Goal: Task Accomplishment & Management: Complete application form

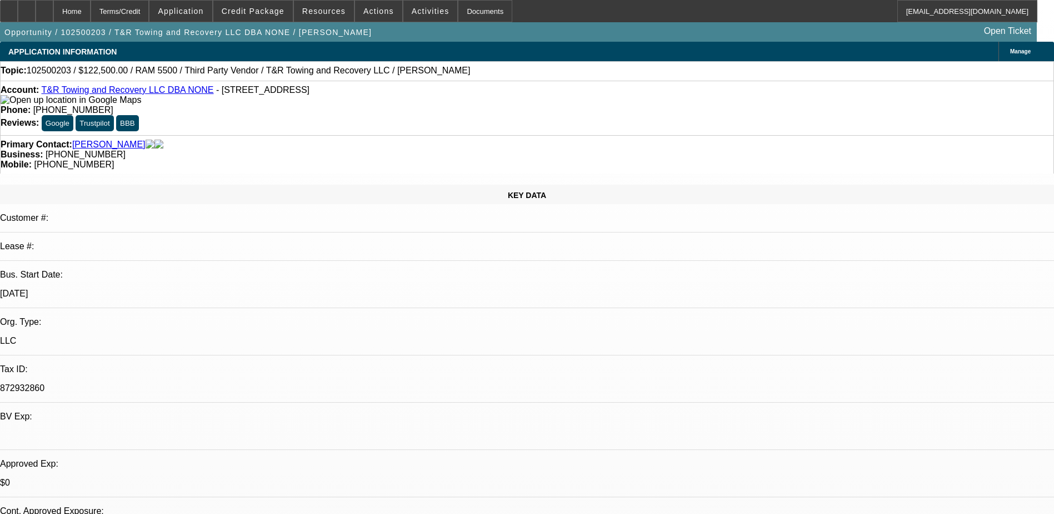
select select "0"
select select "2"
select select "0.1"
select select "1"
select select "2"
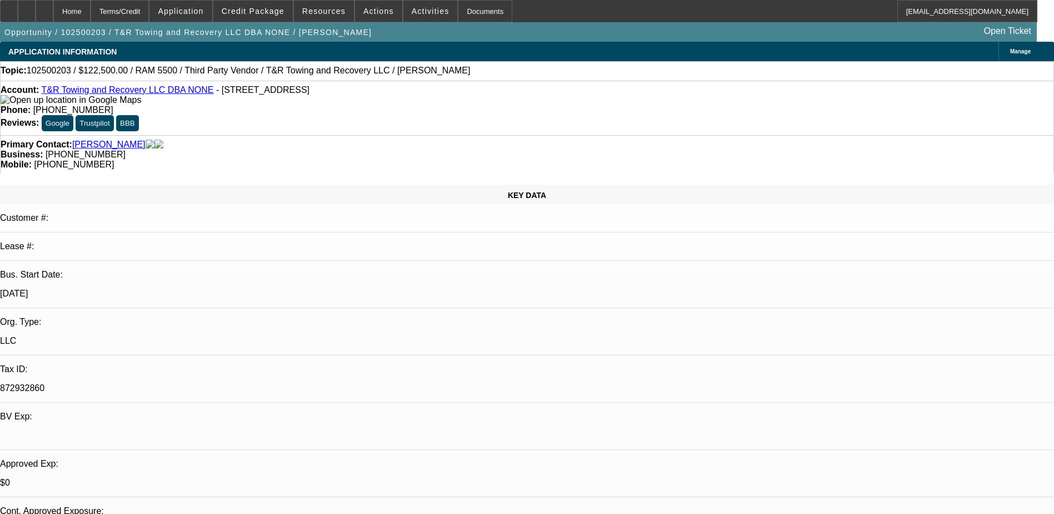
select select "4"
click at [27, 7] on icon at bounding box center [27, 7] width 0 height 0
click at [53, 13] on div at bounding box center [45, 11] width 18 height 22
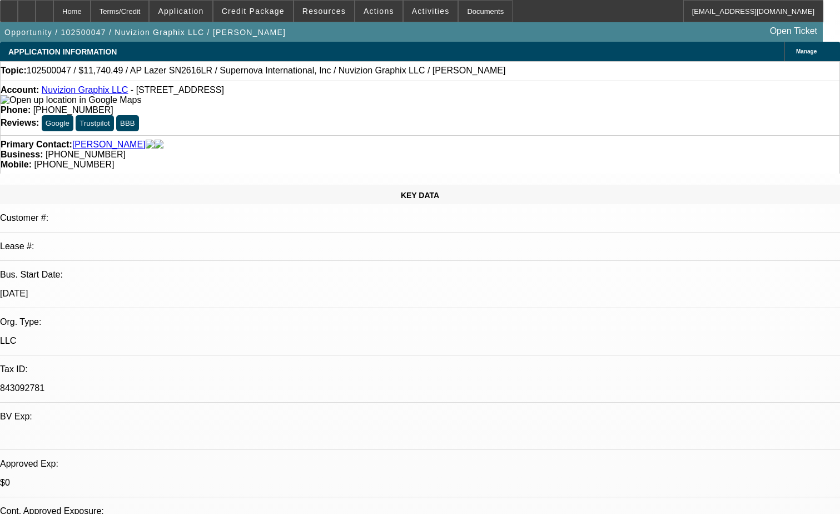
select select "0"
select select "0.1"
select select "0"
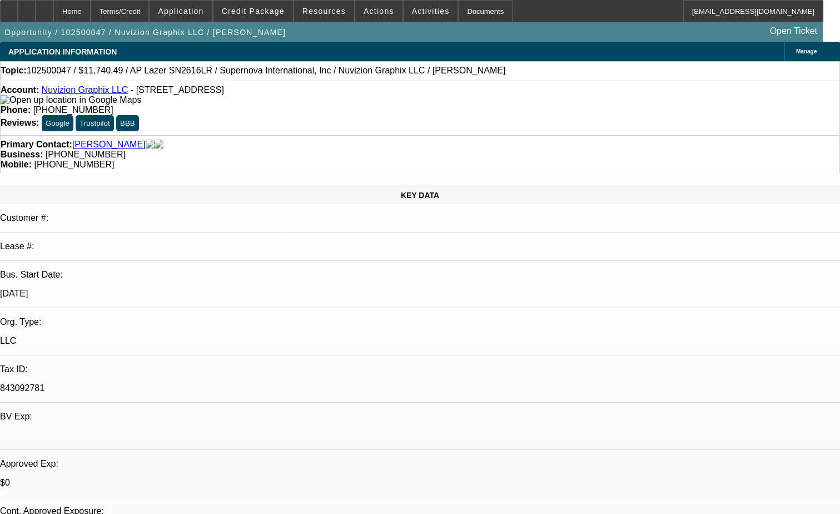
select select "0.1"
select select "0"
select select "0.1"
select select "0"
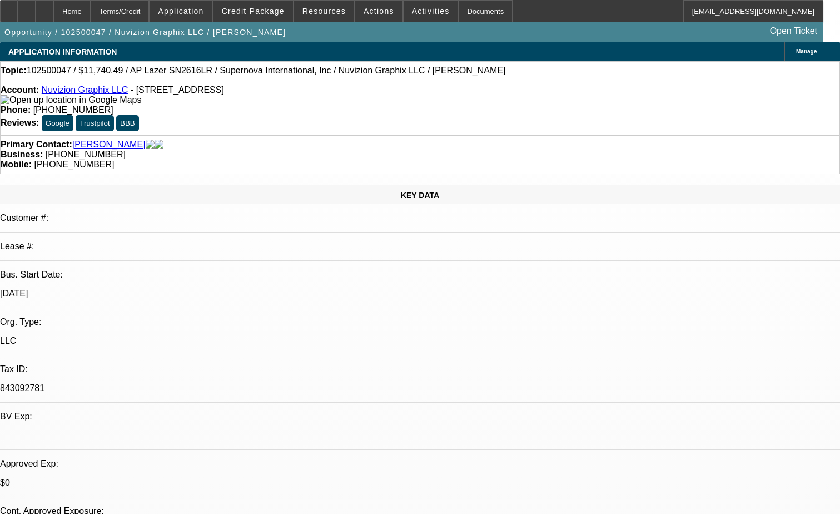
select select "0"
select select "1"
select select "5"
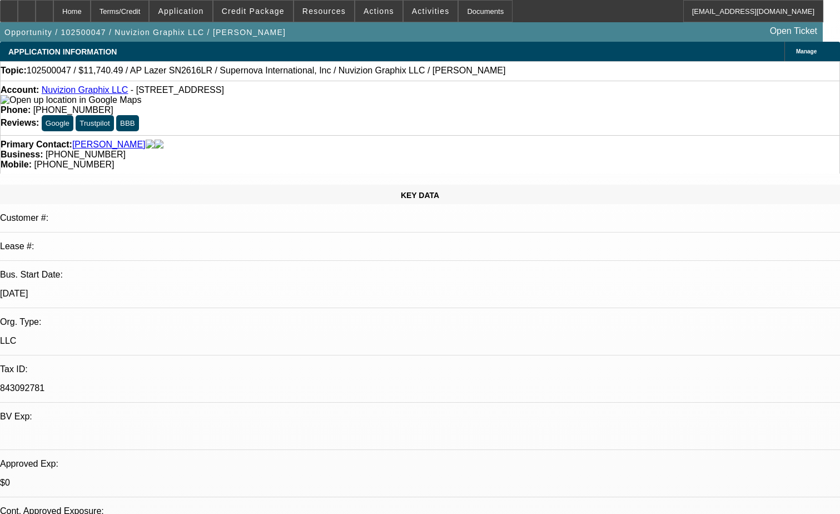
select select "1"
select select "5"
select select "1"
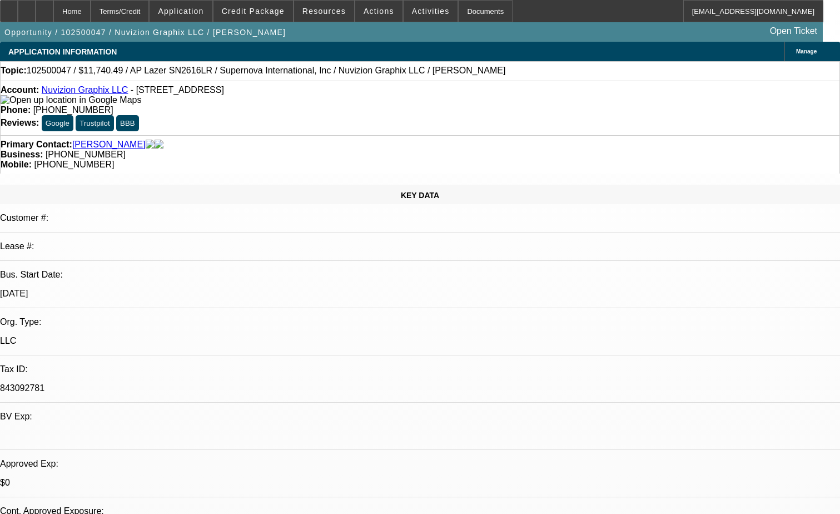
select select "6"
select select "1"
select select "6"
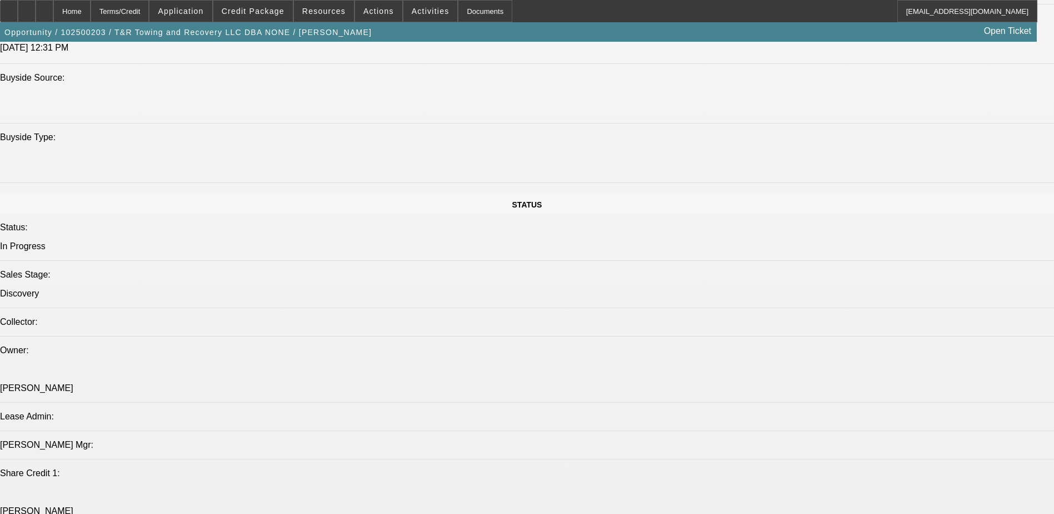
select select "0"
select select "2"
select select "0.1"
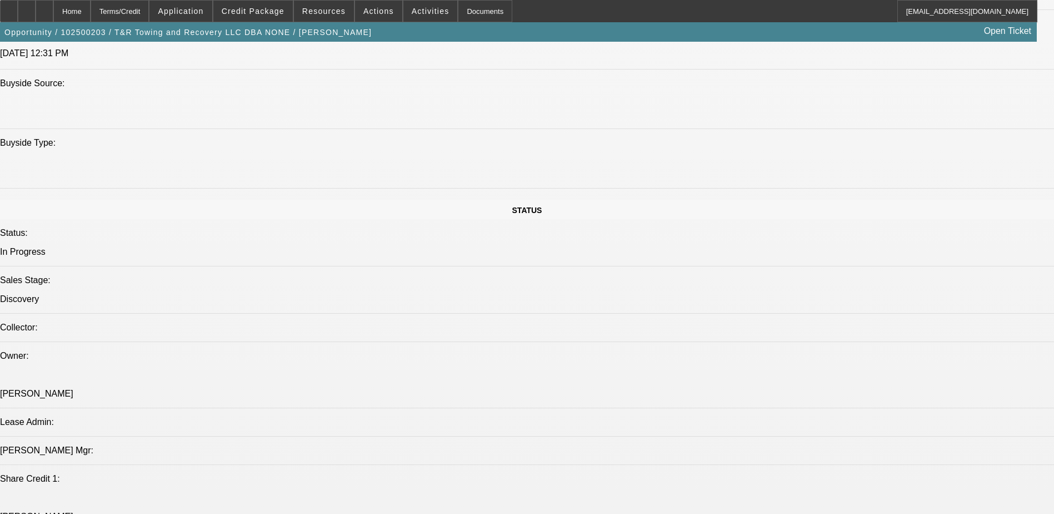
select select "1"
select select "2"
select select "4"
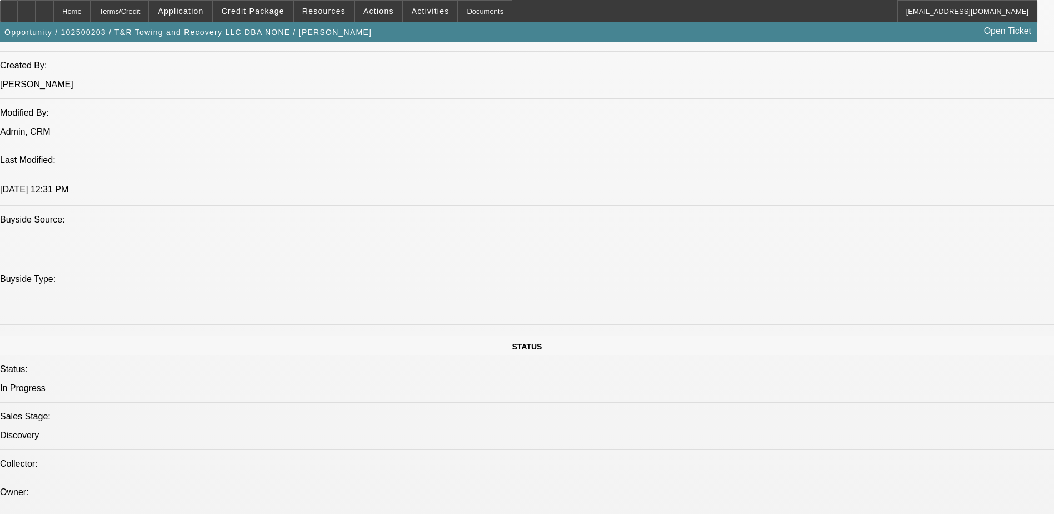
scroll to position [756, 0]
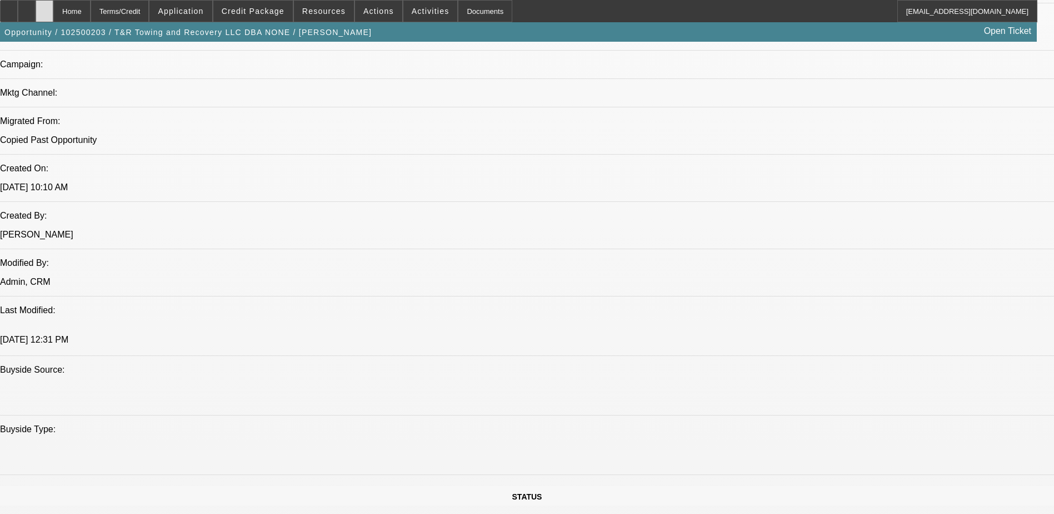
click at [44, 7] on icon at bounding box center [44, 7] width 0 height 0
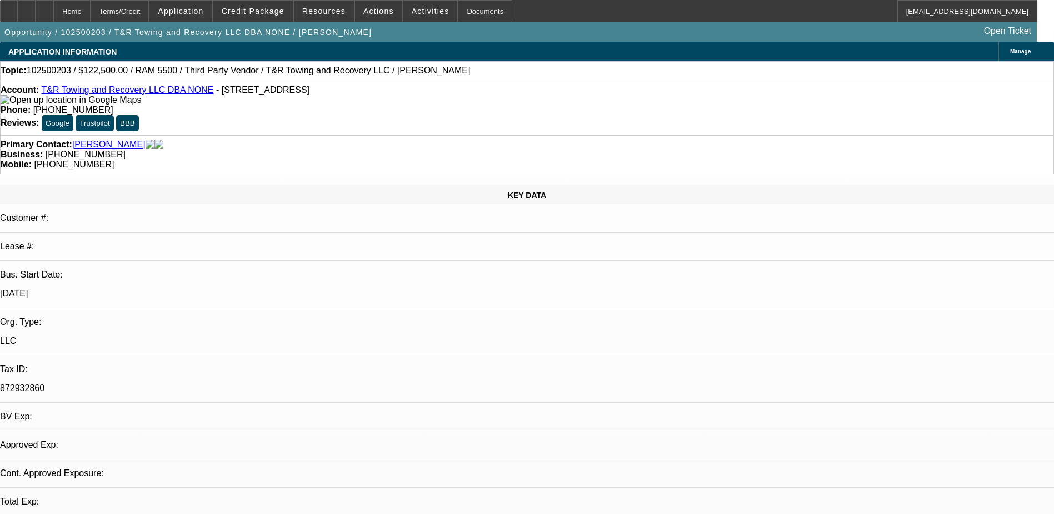
select select "0"
select select "2"
select select "0.1"
select select "1"
select select "2"
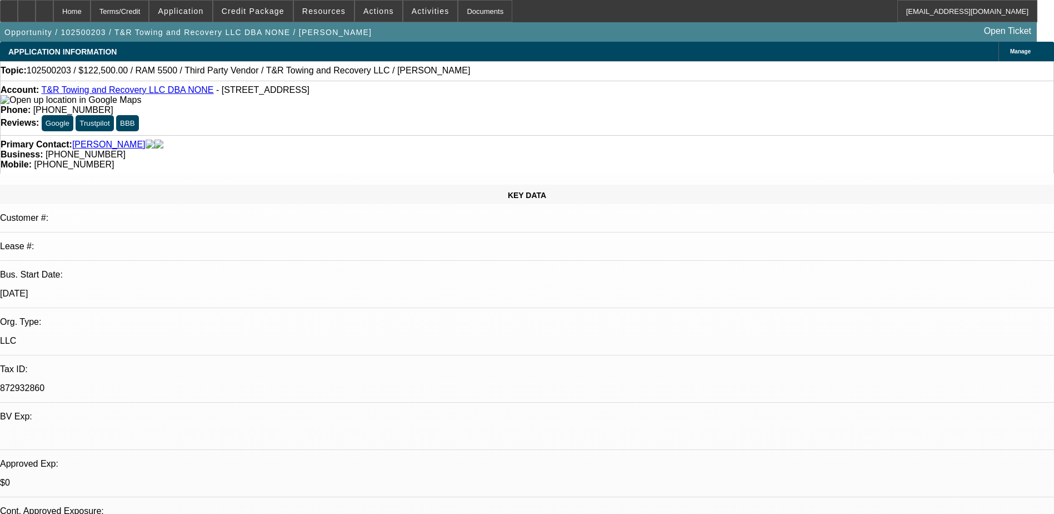
select select "4"
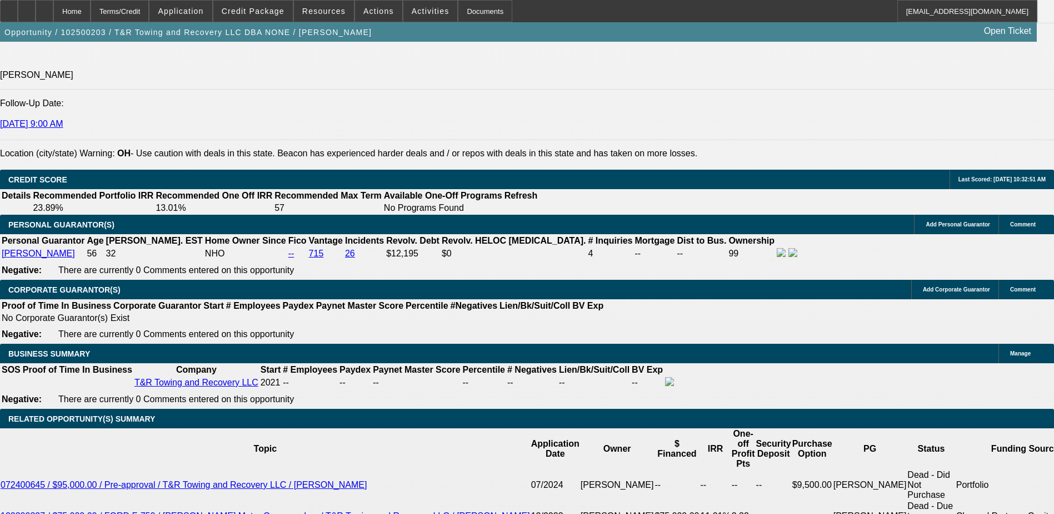
scroll to position [1723, 0]
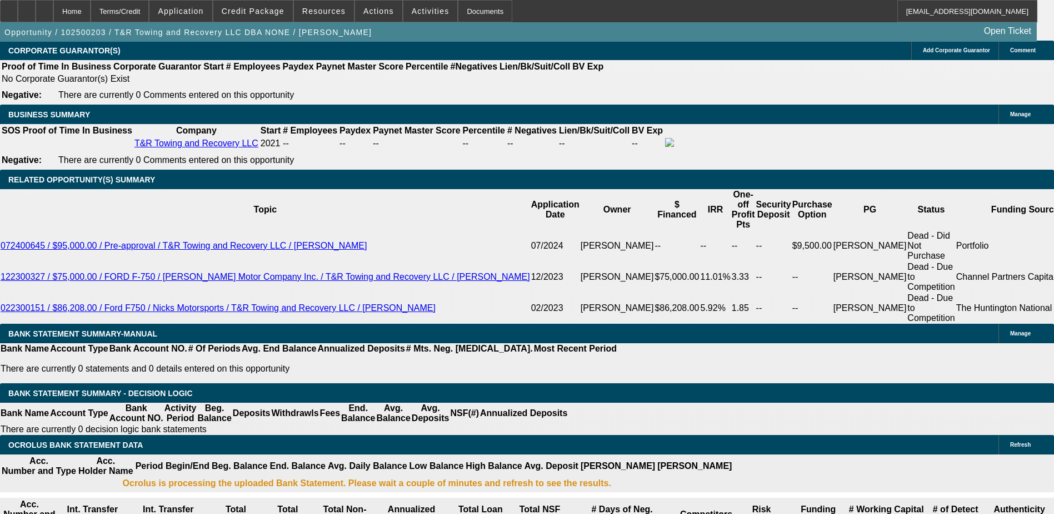
type input "$0.00"
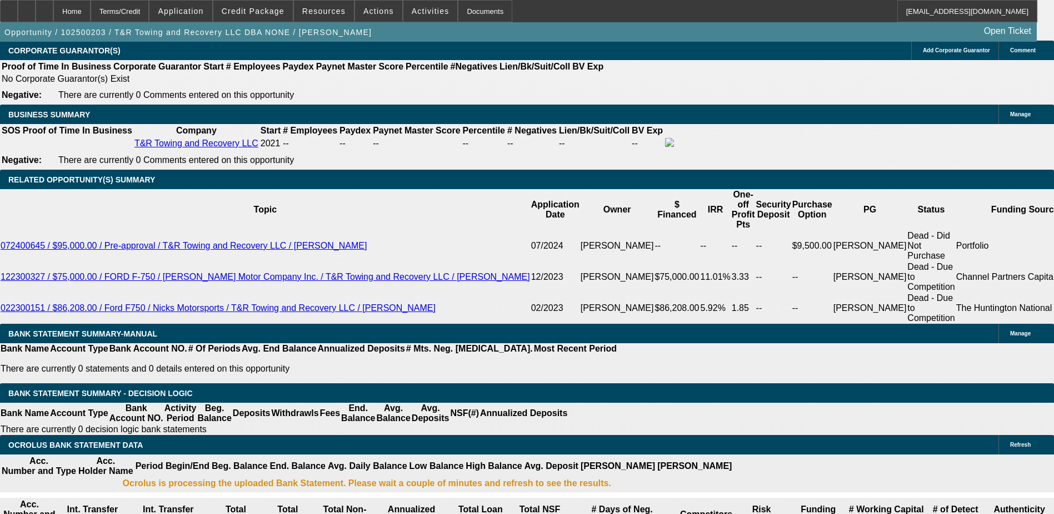
type input "60"
type input "12"
type input "$4,187.96"
type input "$2,093.98"
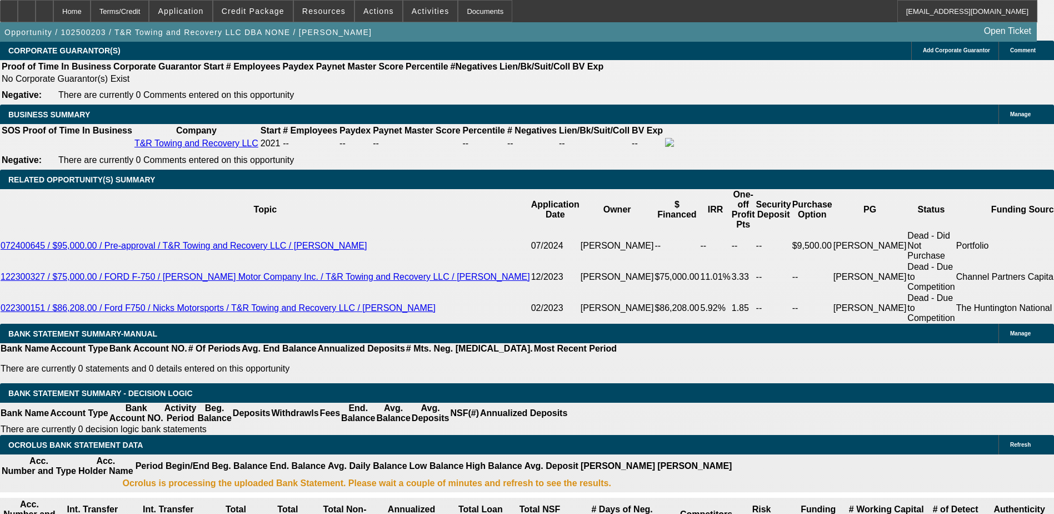
type input "$5,449.88"
type input "$2,724.94"
type input "12"
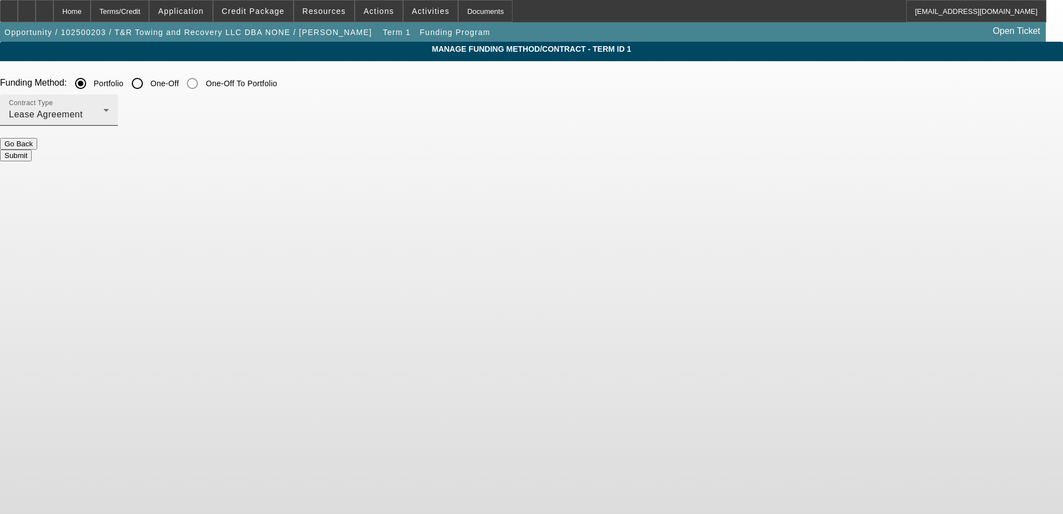
click at [103, 114] on div "Lease Agreement" at bounding box center [56, 114] width 94 height 13
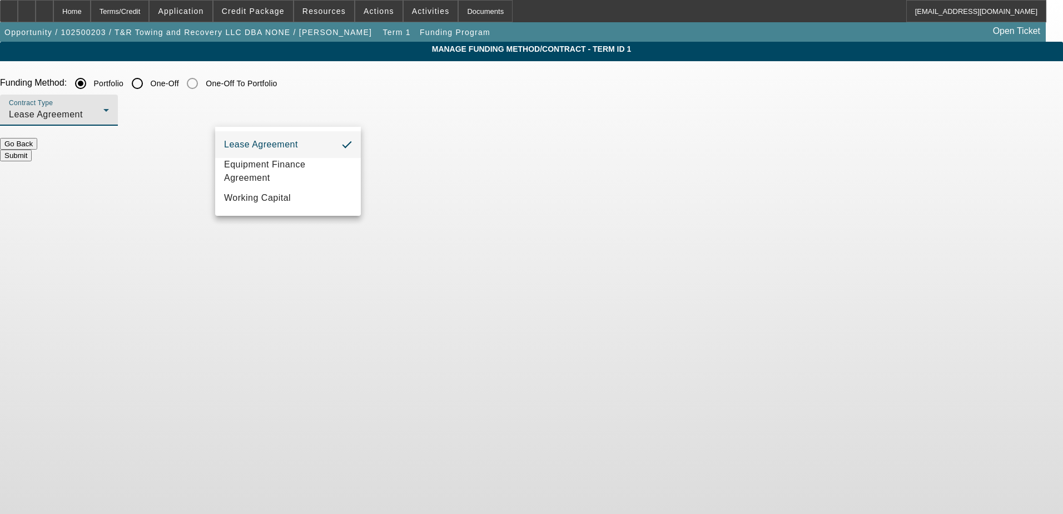
click at [352, 82] on div at bounding box center [531, 257] width 1063 height 514
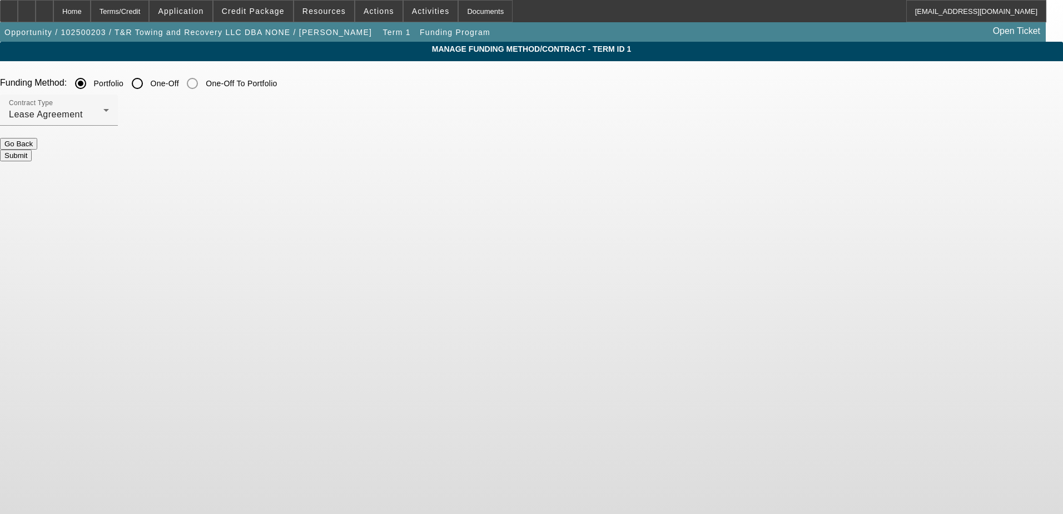
click at [148, 83] on input "One-Off" at bounding box center [137, 83] width 22 height 22
radio input "true"
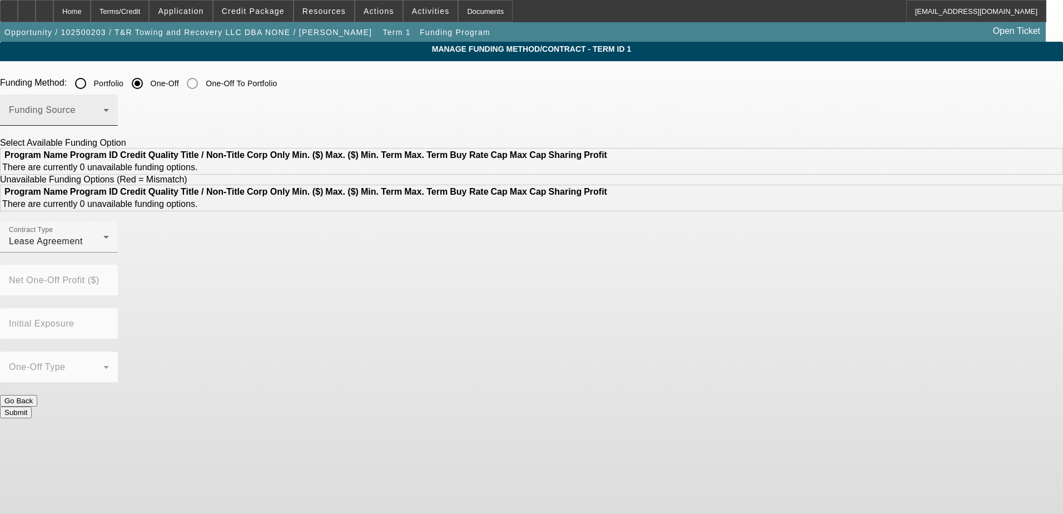
click at [109, 108] on mat-select at bounding box center [59, 114] width 100 height 13
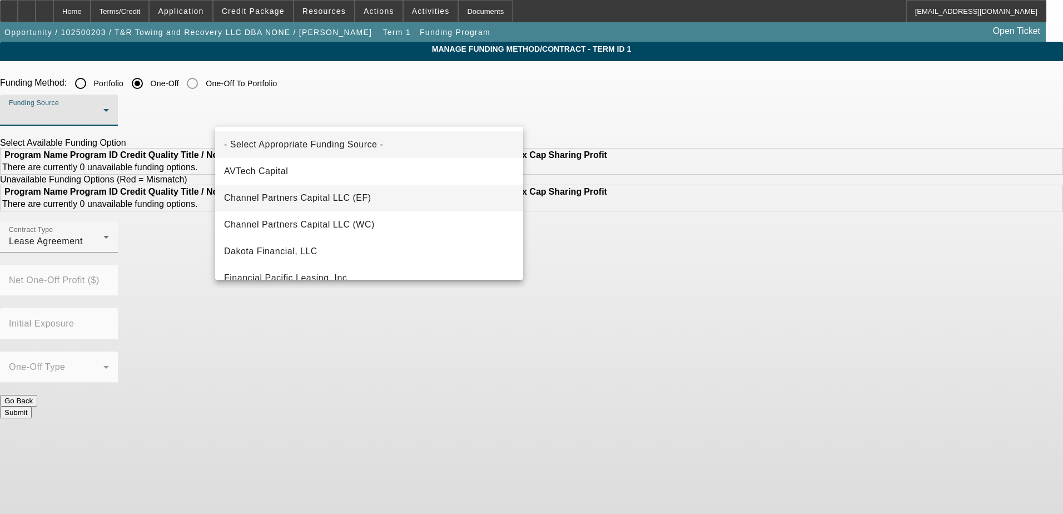
click at [407, 201] on mat-option "Channel Partners Capital LLC (EF)" at bounding box center [369, 198] width 308 height 27
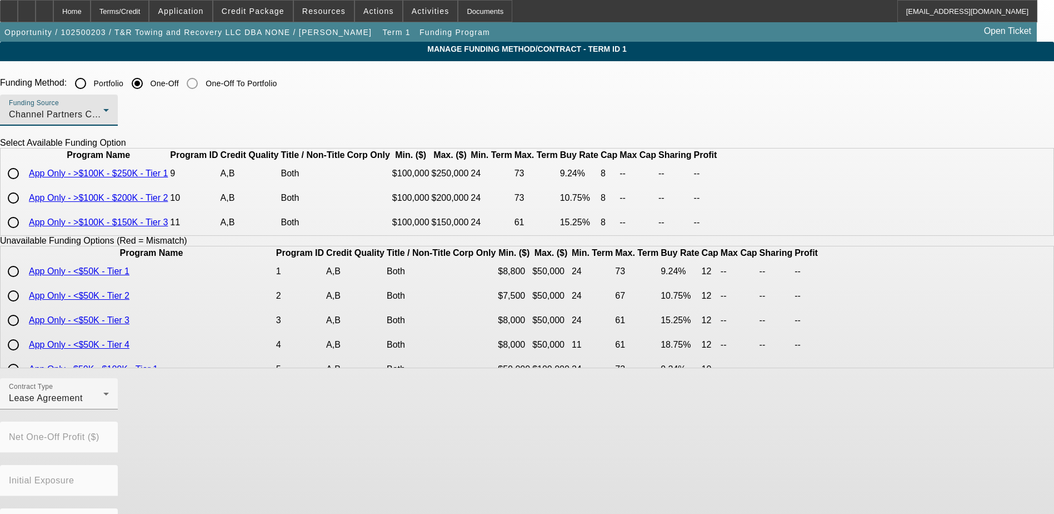
click at [24, 185] on input "radio" at bounding box center [13, 173] width 22 height 22
radio input "true"
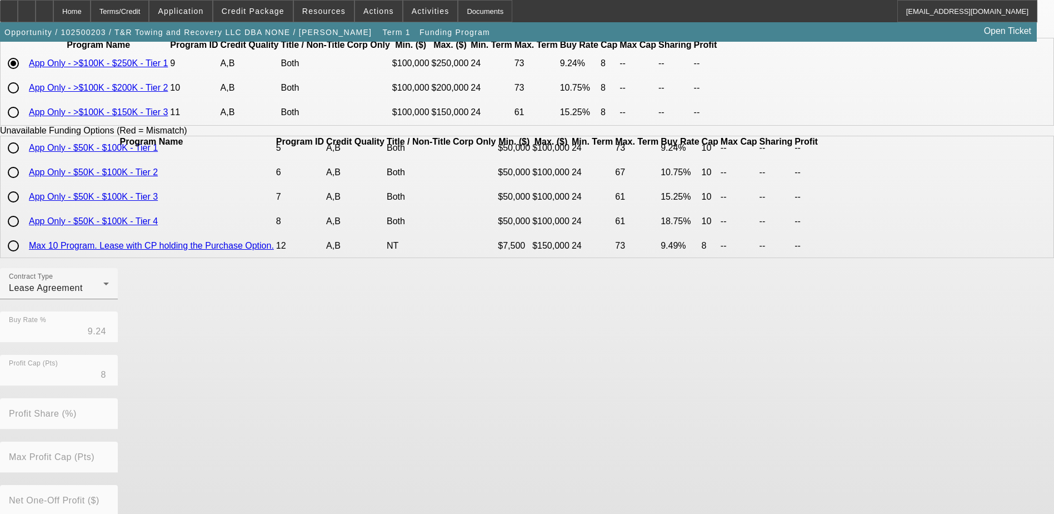
scroll to position [111, 0]
click at [103, 293] on div "Lease Agreement" at bounding box center [56, 286] width 94 height 13
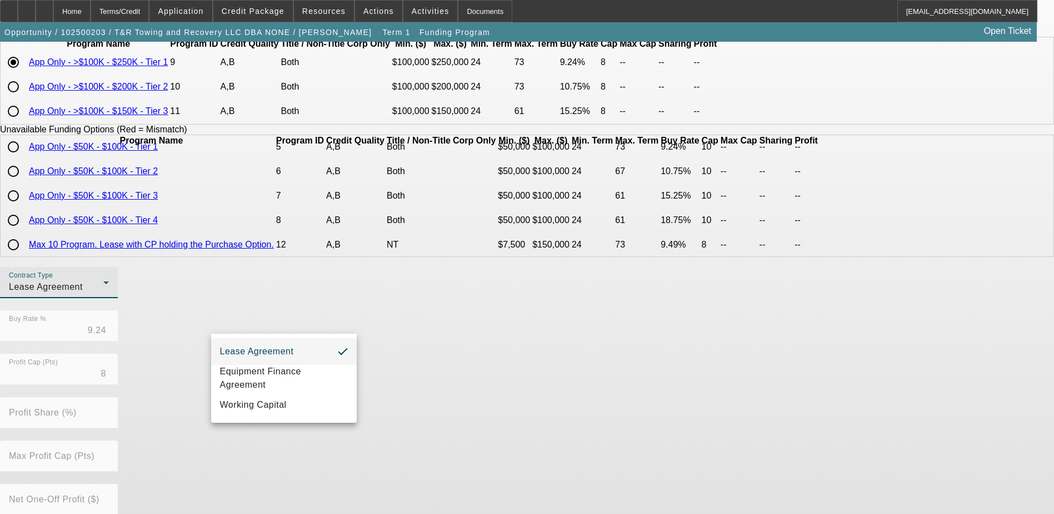
click at [335, 322] on div at bounding box center [527, 257] width 1054 height 514
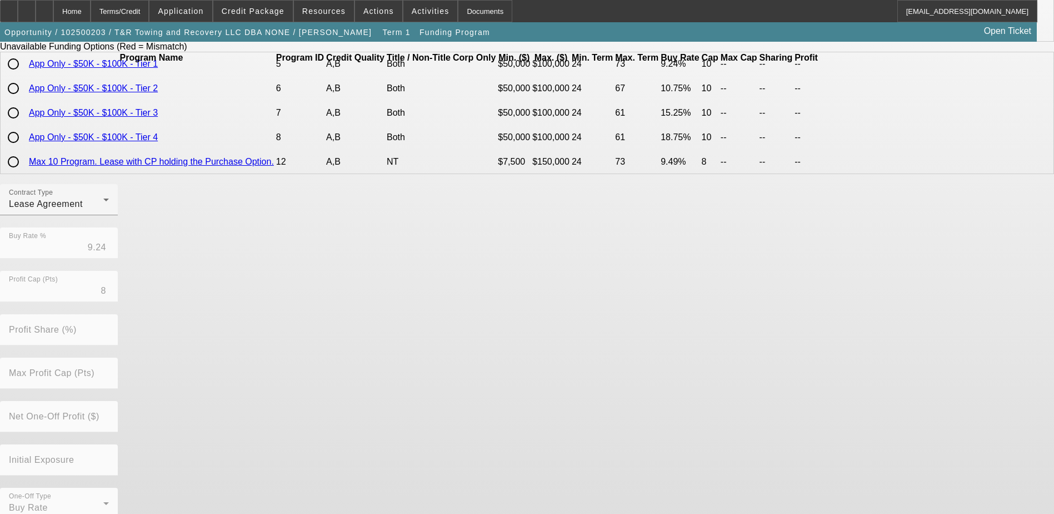
scroll to position [237, 0]
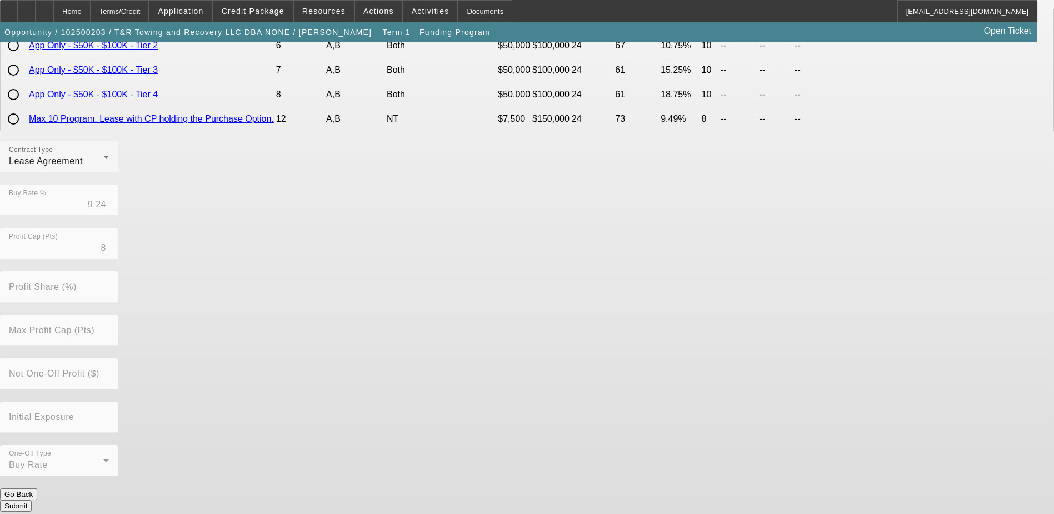
click at [32, 500] on button "Submit" at bounding box center [16, 506] width 32 height 12
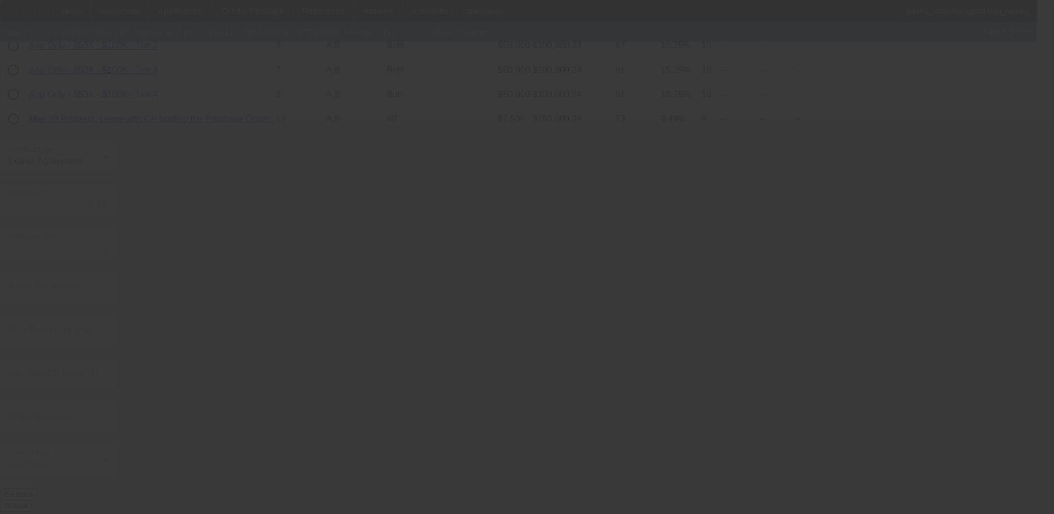
radio input "true"
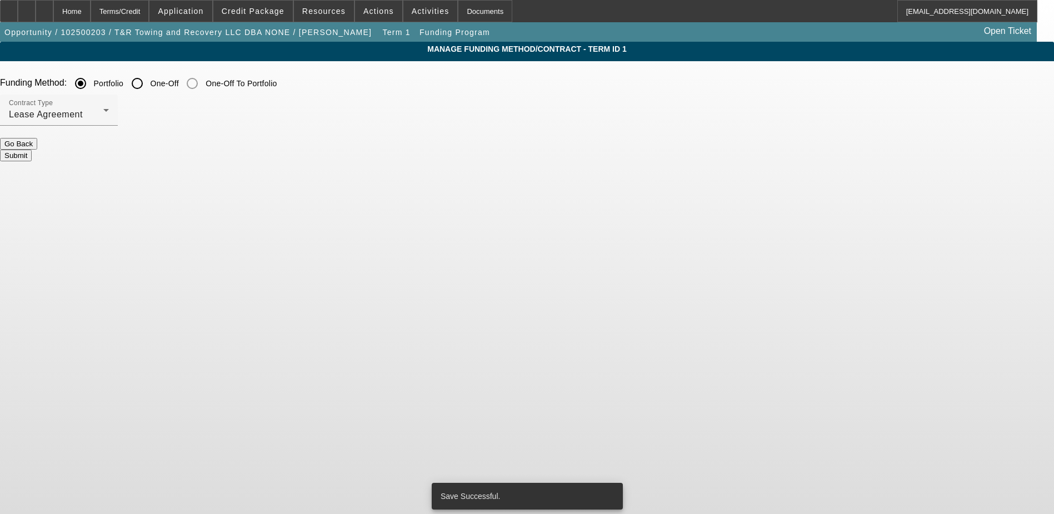
scroll to position [0, 0]
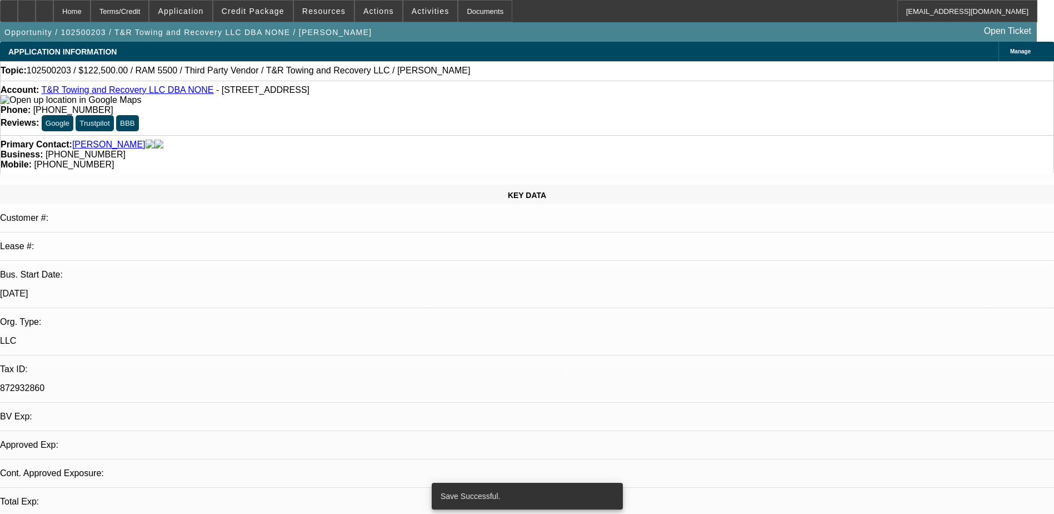
select select "0"
select select "2"
select select "0.1"
select select "4"
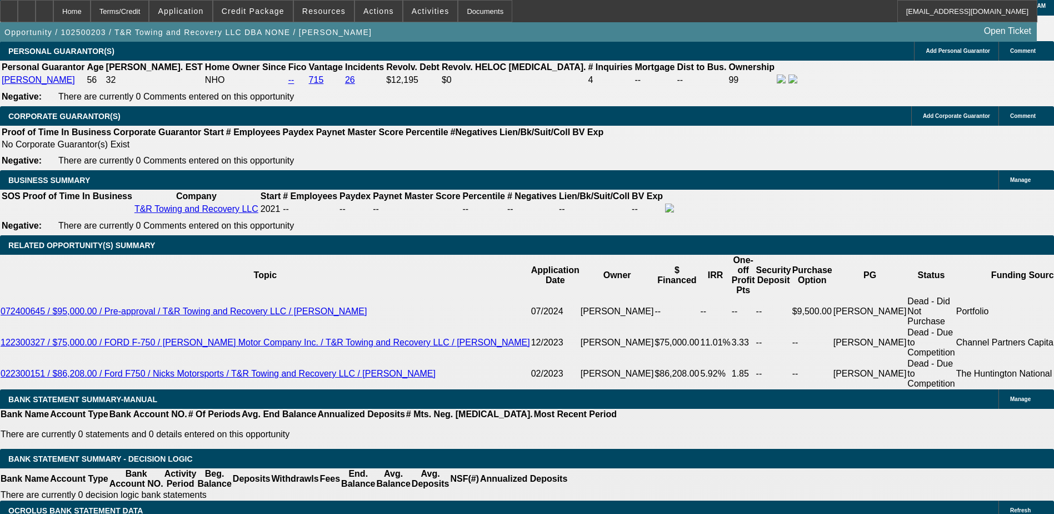
scroll to position [1667, 0]
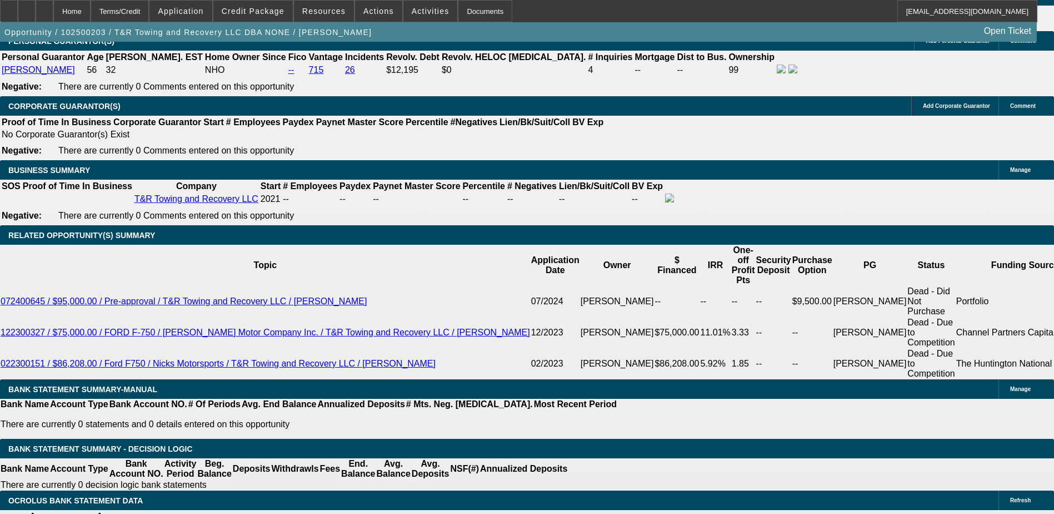
drag, startPoint x: 245, startPoint y: 293, endPoint x: 270, endPoint y: 293, distance: 24.5
type input "UNKNOWN"
type input "10"
type input "$4,187.96"
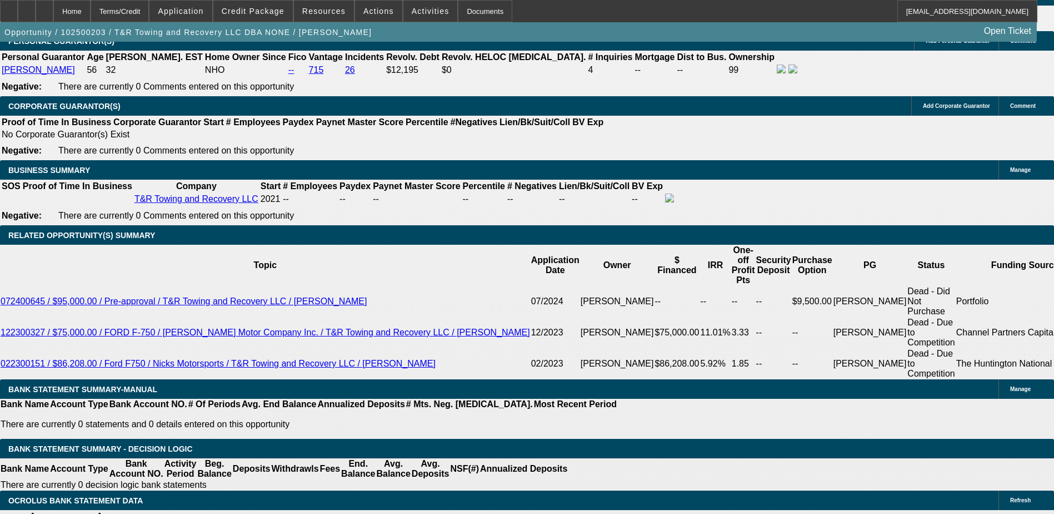
type input "$2,093.98"
type input "$5,205.52"
type input "$2,602.76"
type input "10"
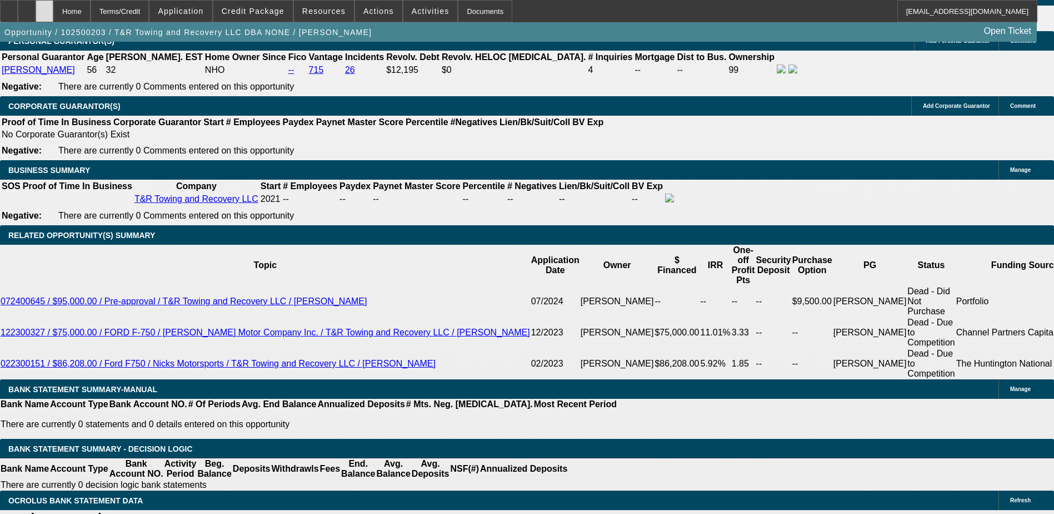
click at [53, 13] on div at bounding box center [45, 11] width 18 height 22
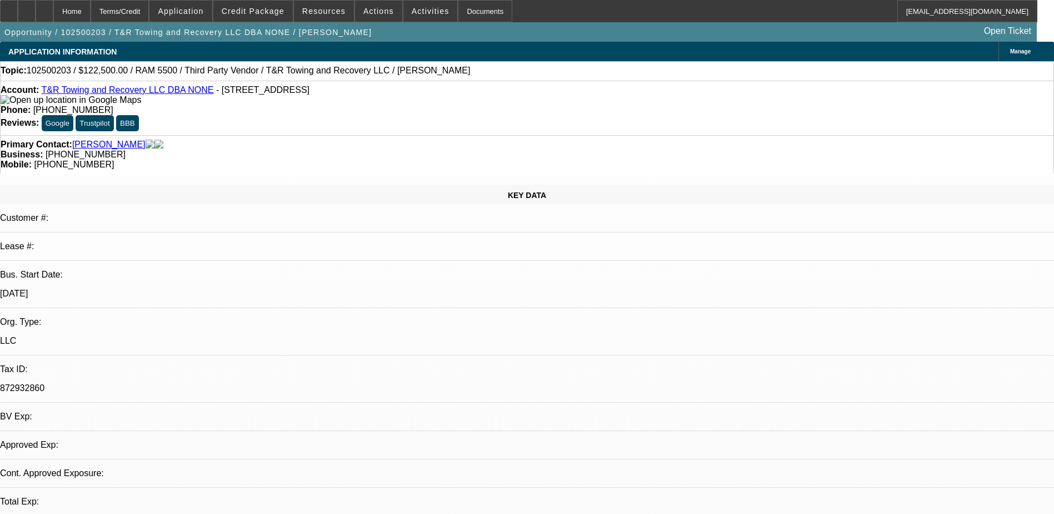
select select "0"
select select "2"
select select "0.1"
select select "4"
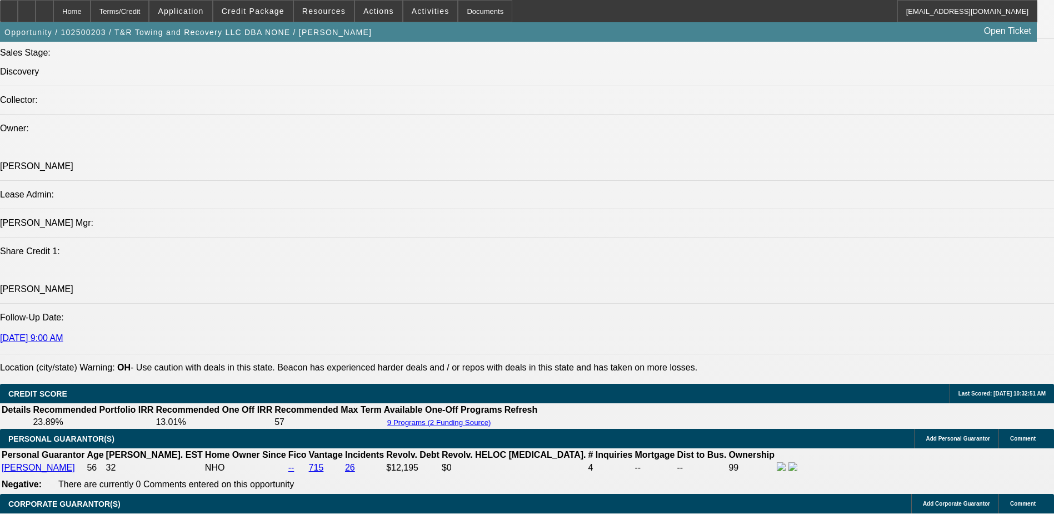
scroll to position [1159, 0]
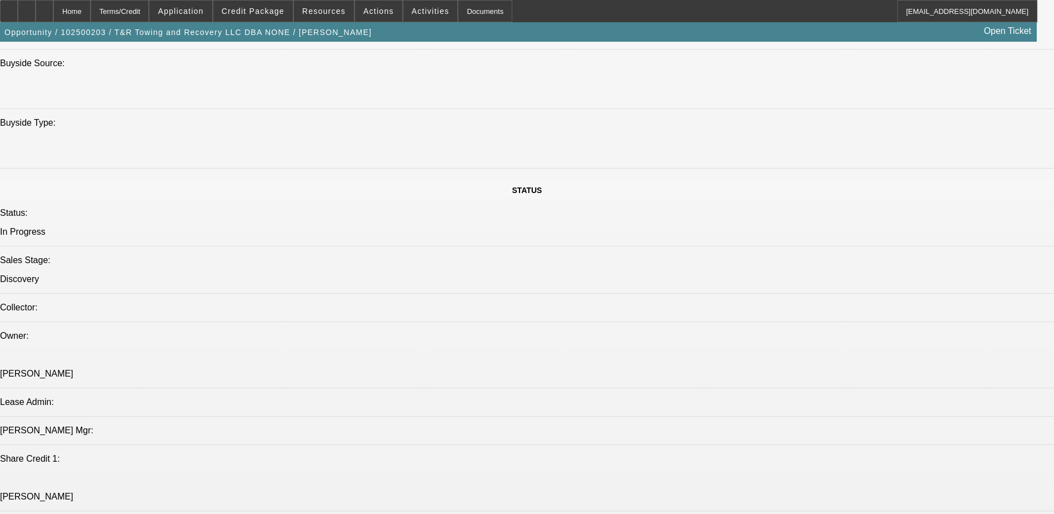
scroll to position [1048, 0]
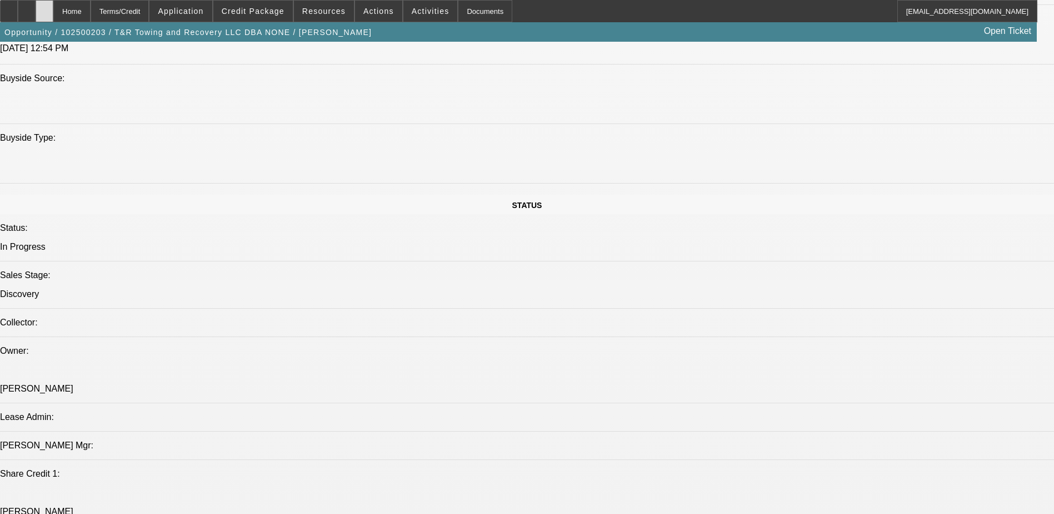
click at [53, 10] on div at bounding box center [45, 11] width 18 height 22
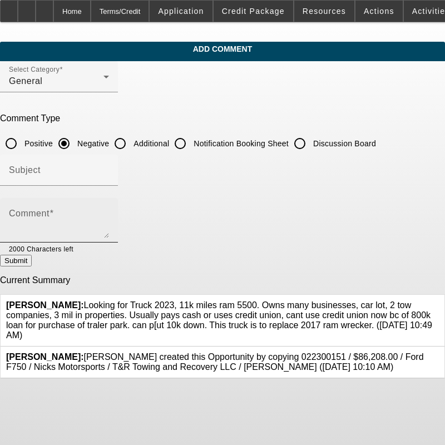
click at [97, 213] on textarea "Comment" at bounding box center [59, 224] width 100 height 27
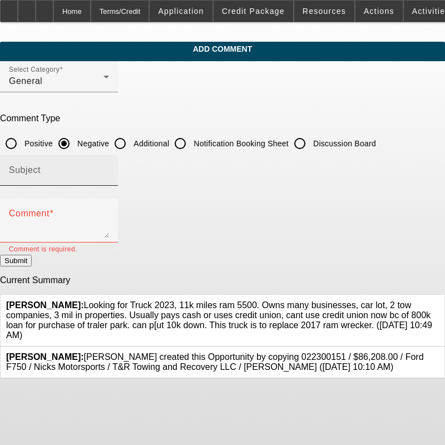
click at [75, 163] on div "Subject" at bounding box center [59, 169] width 100 height 31
click at [131, 145] on input "Additional" at bounding box center [120, 143] width 22 height 22
radio input "true"
click at [109, 171] on input "Subject" at bounding box center [59, 174] width 100 height 13
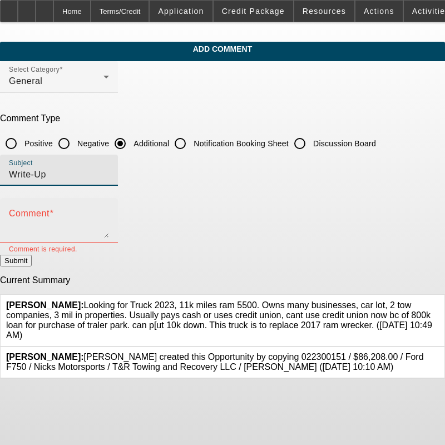
type input "Write-Up"
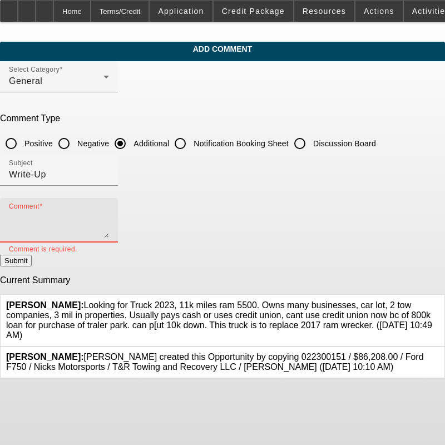
click at [109, 222] on textarea "Comment" at bounding box center [59, 224] width 100 height 27
click at [109, 218] on textarea "Comment" at bounding box center [59, 224] width 100 height 27
paste textarea "Roger Dean first established T&R Towing & Recovery LLC in 2004 out of Ohio. He …"
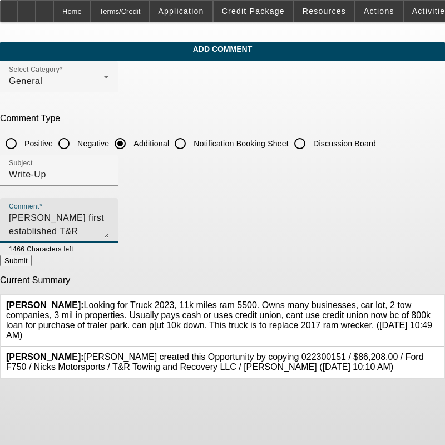
click at [109, 216] on textarea "Roger Dean first established T&R Towing & Recovery LLC in 2004 out of Ohio. He …" at bounding box center [59, 224] width 100 height 27
click at [109, 215] on textarea "Roger Dean first established T&R Towing & Recovery LLC in 2004 out of Ohio. He …" at bounding box center [59, 224] width 100 height 27
click at [109, 216] on textarea "Roger Dean first established T&R Towing & Recovery LLC in 2004 out of Ohio. He …" at bounding box center [59, 224] width 100 height 27
click at [109, 217] on textarea "Roger Dean first established T&R Towing & Recovery LLC in 2004 out of Ohio. He …" at bounding box center [59, 224] width 100 height 27
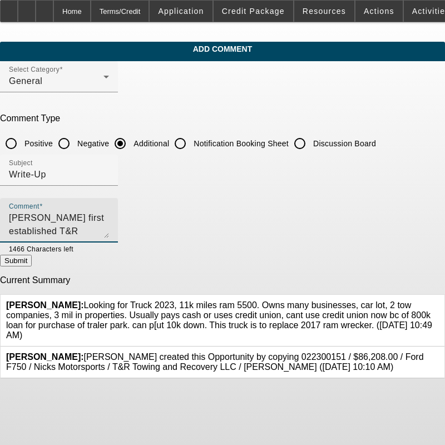
drag, startPoint x: 183, startPoint y: 217, endPoint x: 192, endPoint y: 217, distance: 8.9
click at [109, 217] on textarea "Roger Dean first established T&R Towing & Recovery LLC in 2004 out of Ohio. He …" at bounding box center [59, 224] width 100 height 27
drag, startPoint x: 192, startPoint y: 217, endPoint x: 201, endPoint y: 217, distance: 8.3
click at [109, 217] on textarea "Roger Dean first established T&R Towing & Recovery LLC in 2004 out of Ohio. He …" at bounding box center [59, 224] width 100 height 27
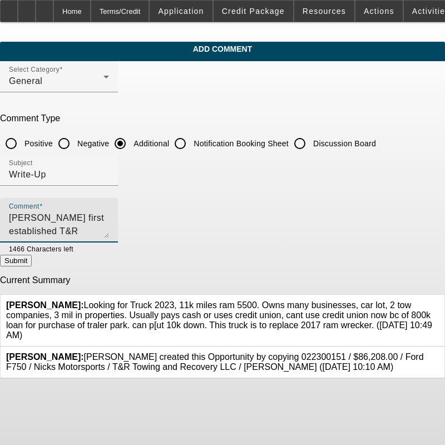
drag, startPoint x: 212, startPoint y: 217, endPoint x: 220, endPoint y: 217, distance: 8.3
click at [109, 217] on textarea "Roger Dean first established T&R Towing & Recovery LLC in 2004 out of Ohio. He …" at bounding box center [59, 224] width 100 height 27
drag, startPoint x: 220, startPoint y: 217, endPoint x: 228, endPoint y: 216, distance: 7.8
click at [109, 217] on textarea "Roger Dean first established T&R Towing & Recovery LLC in 2004 out of Ohio. He …" at bounding box center [59, 224] width 100 height 27
click at [109, 216] on textarea "Roger Dean first established T&R Towing & Recovery LLC in 2004 out of Ohio. He …" at bounding box center [59, 224] width 100 height 27
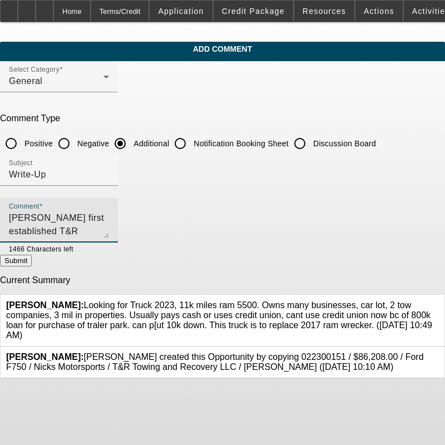
click at [109, 215] on textarea "Roger Dean first established T&R Towing & Recovery LLC in 2004 out of Ohio. He …" at bounding box center [59, 224] width 100 height 27
drag, startPoint x: 248, startPoint y: 215, endPoint x: 258, endPoint y: 215, distance: 9.4
click at [109, 215] on textarea "Roger Dean first established T&R Towing & Recovery LLC in 2004 out of Ohio. He …" at bounding box center [59, 224] width 100 height 27
drag, startPoint x: 278, startPoint y: 216, endPoint x: 287, endPoint y: 217, distance: 8.9
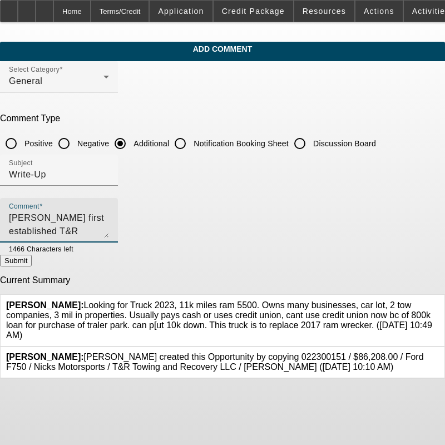
click at [109, 217] on textarea "Roger Dean first established T&R Towing & Recovery LLC in 2004 out of Ohio. He …" at bounding box center [59, 224] width 100 height 27
drag, startPoint x: 289, startPoint y: 217, endPoint x: 304, endPoint y: 218, distance: 15.0
click at [109, 217] on textarea "Roger Dean first established T&R Towing & Recovery LLC in 2004 out of Ohio. He …" at bounding box center [59, 224] width 100 height 27
click at [109, 218] on textarea "Roger Dean first established T&R Towing & Recovery LLC in 2004 out of Ohio. He …" at bounding box center [59, 224] width 100 height 27
drag, startPoint x: 325, startPoint y: 218, endPoint x: 341, endPoint y: 218, distance: 16.1
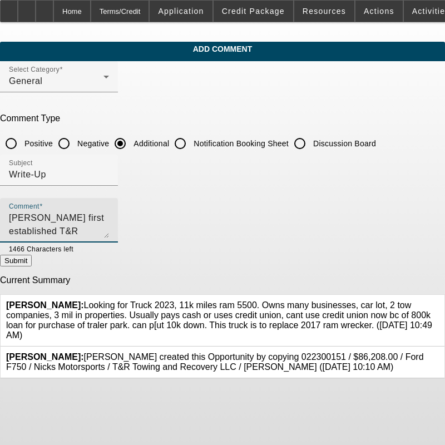
click at [109, 218] on textarea "Roger Dean first established T&R Towing & Recovery LLC in 2004 out of Ohio. He …" at bounding box center [59, 224] width 100 height 27
drag, startPoint x: 341, startPoint y: 218, endPoint x: 356, endPoint y: 219, distance: 14.5
click at [109, 219] on textarea "Roger Dean first established T&R Towing & Recovery LLC in 2004 out of Ohio. He …" at bounding box center [59, 224] width 100 height 27
drag, startPoint x: 360, startPoint y: 219, endPoint x: 386, endPoint y: 221, distance: 25.6
click at [109, 221] on textarea "Roger Dean first established T&R Towing & Recovery LLC in 2004 out of Ohio. He …" at bounding box center [59, 224] width 100 height 27
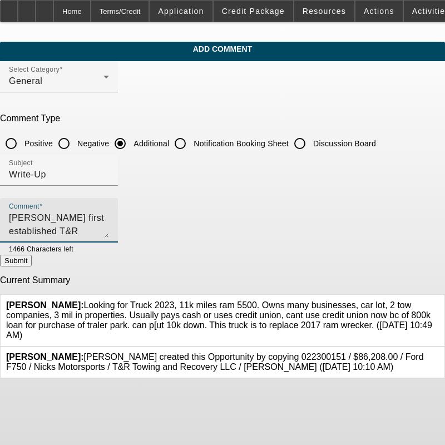
click at [109, 221] on textarea "Roger Dean first established T&R Towing & Recovery LLC in 2004 out of Ohio. He …" at bounding box center [59, 224] width 100 height 27
click at [31, 227] on div "Comment Roger Dean first established T&R Towing & Recovery LLC in 2004 out of O…" at bounding box center [59, 220] width 118 height 44
click at [42, 226] on textarea "Roger Dean first established T&R Towing & Recovery LLC in 2004 out of Ohio. He …" at bounding box center [59, 224] width 100 height 27
click at [59, 226] on textarea "Roger Dean first established T&R Towing & Recovery LLC in 2004 out of Ohio. He …" at bounding box center [59, 224] width 100 height 27
click at [94, 226] on textarea "Roger Dean first established T&R Towing & Recovery LLC in 2004 out of Ohio. He …" at bounding box center [59, 224] width 100 height 27
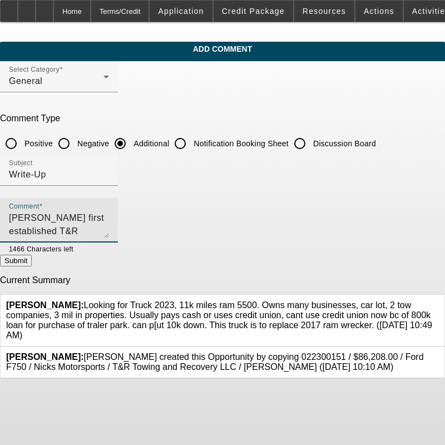
drag, startPoint x: 110, startPoint y: 226, endPoint x: 139, endPoint y: 226, distance: 28.9
click at [109, 226] on textarea "Roger Dean first established T&R Towing & Recovery LLC in 2004 out of Ohio. He …" at bounding box center [59, 224] width 100 height 27
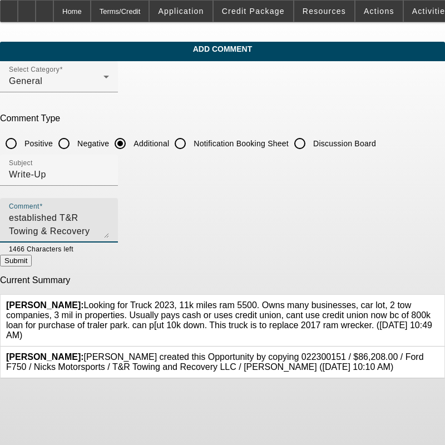
drag, startPoint x: 245, startPoint y: 225, endPoint x: 277, endPoint y: 223, distance: 31.8
click at [109, 225] on textarea "Roger Dean first established T&R Towing & Recovery LLC in 2004 out of Ohio. He …" at bounding box center [59, 224] width 100 height 27
drag, startPoint x: 277, startPoint y: 223, endPoint x: 290, endPoint y: 221, distance: 12.9
click at [109, 222] on textarea "Roger Dean first established T&R Towing & Recovery LLC in 2004 out of Ohio. He …" at bounding box center [59, 224] width 100 height 27
drag, startPoint x: 290, startPoint y: 221, endPoint x: 302, endPoint y: 221, distance: 12.2
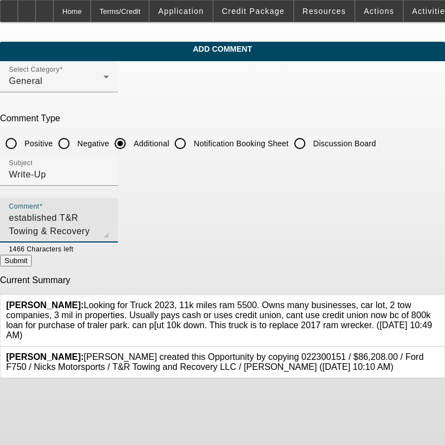
click at [109, 221] on textarea "Roger Dean first established T&R Towing & Recovery LLC in 2004 out of Ohio. He …" at bounding box center [59, 224] width 100 height 27
click at [109, 220] on textarea "Roger Dean first established T&R Towing & Recovery LLC in 2004 out of Ohio. He …" at bounding box center [59, 224] width 100 height 27
drag, startPoint x: 314, startPoint y: 220, endPoint x: 327, endPoint y: 220, distance: 12.8
click at [109, 220] on textarea "Roger Dean first established T&R Towing & Recovery LLC in 2004 out of Ohio. He …" at bounding box center [59, 224] width 100 height 27
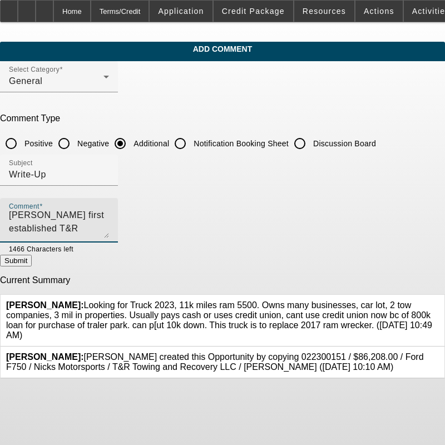
click at [109, 226] on textarea "Roger Dean first established T&R Towing & Recovery LLC in 2004 out of Ohio. He …" at bounding box center [59, 224] width 100 height 27
click at [109, 214] on textarea "Roger Dean first established T&R Towing & Recovery LLC in 2004 out of Ohio. He …" at bounding box center [59, 224] width 100 height 27
click at [109, 215] on textarea "Roger Dean first established T&R Towing & Recovery LLC in 2004 out of Ohio. He …" at bounding box center [59, 224] width 100 height 27
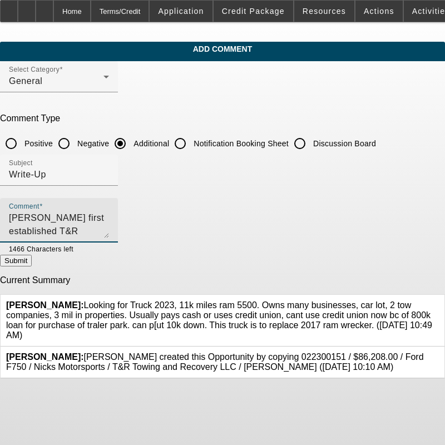
click at [105, 228] on textarea "Roger Dean first established T&R Towing & Recovery LLC in 2004 out of Ohio. He …" at bounding box center [59, 224] width 100 height 27
type textarea "Roger Dean first established T&R Towing & Recovery LLC in 2004 out of Ohio. He …"
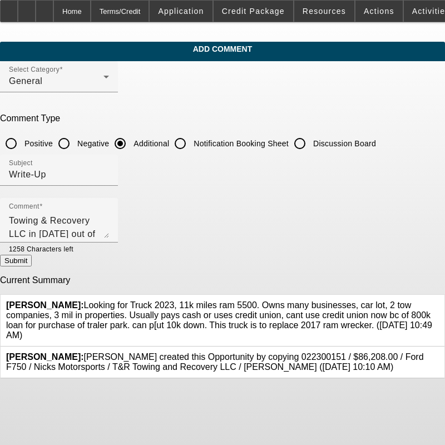
click at [32, 258] on button "Submit" at bounding box center [16, 261] width 32 height 12
radio input "true"
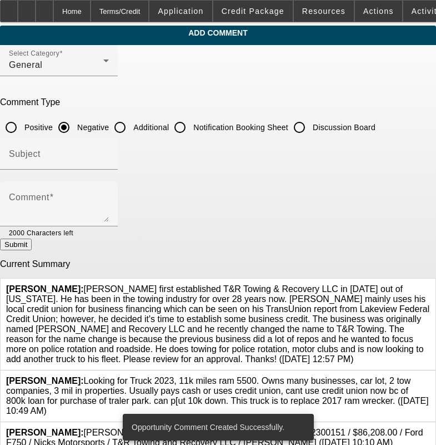
scroll to position [30, 0]
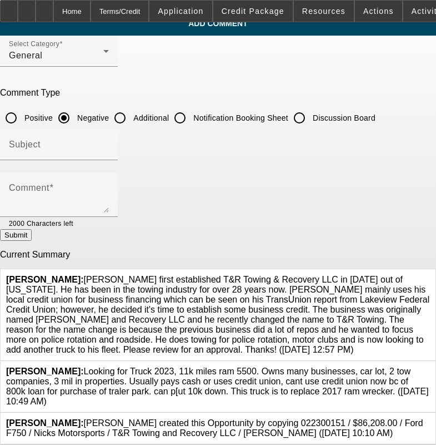
click at [430, 366] on link at bounding box center [430, 366] width 0 height 0
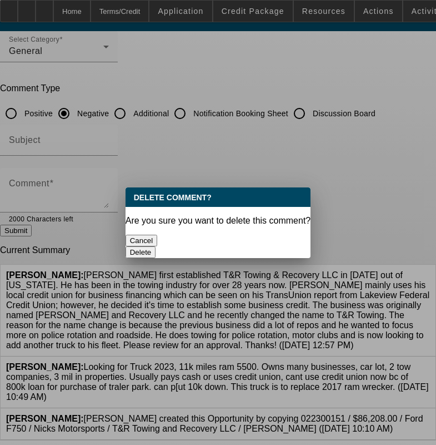
click at [156, 246] on button "Delete" at bounding box center [141, 252] width 31 height 12
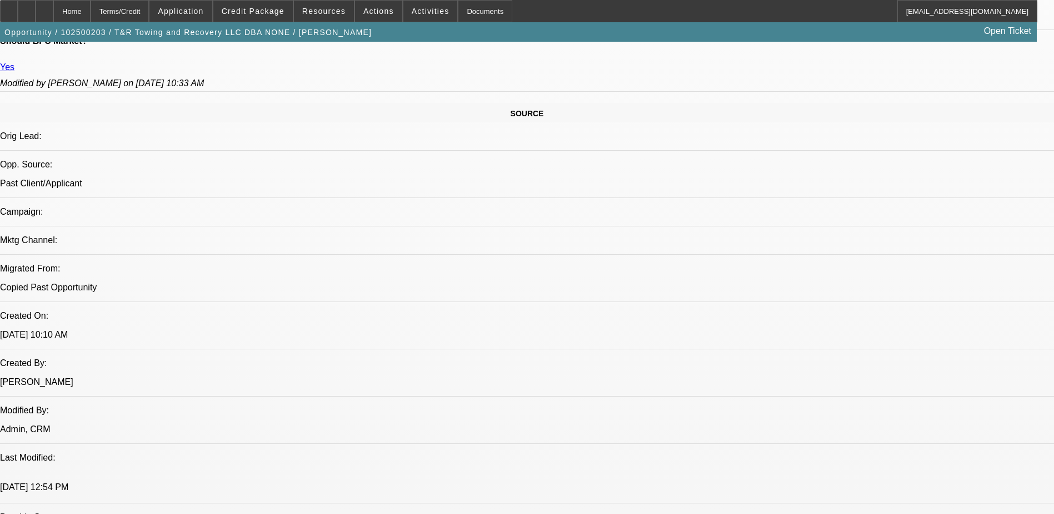
select select "0"
select select "2"
select select "0.1"
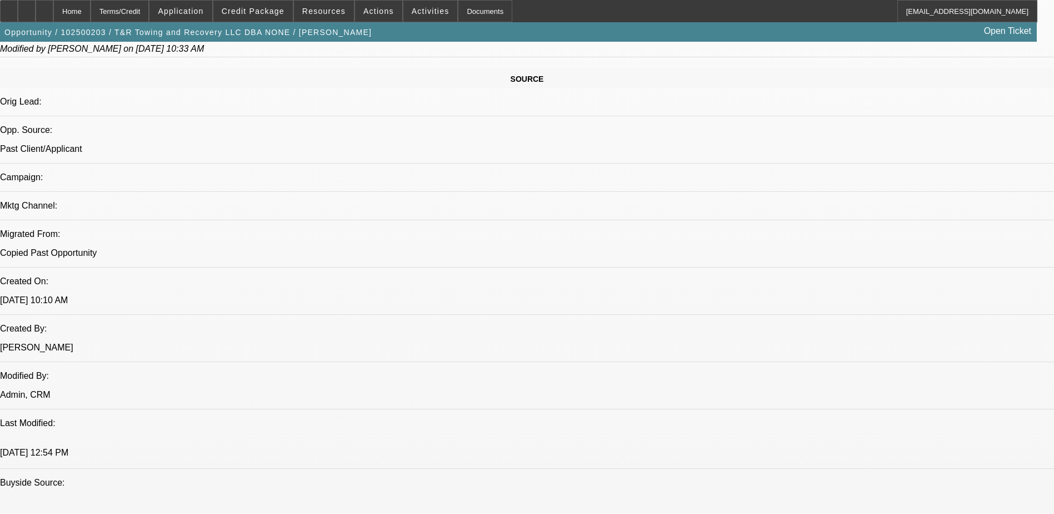
select select "1"
select select "2"
select select "4"
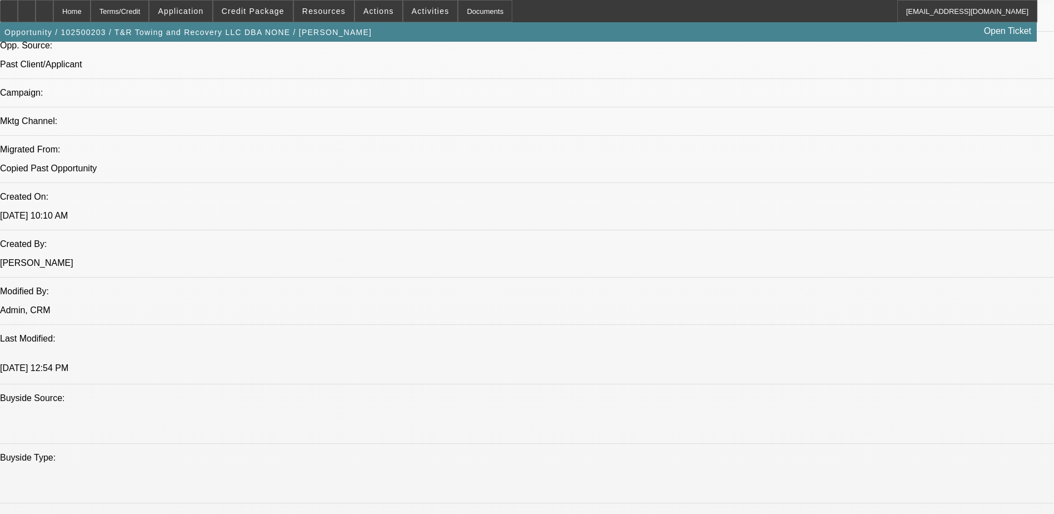
scroll to position [735, 0]
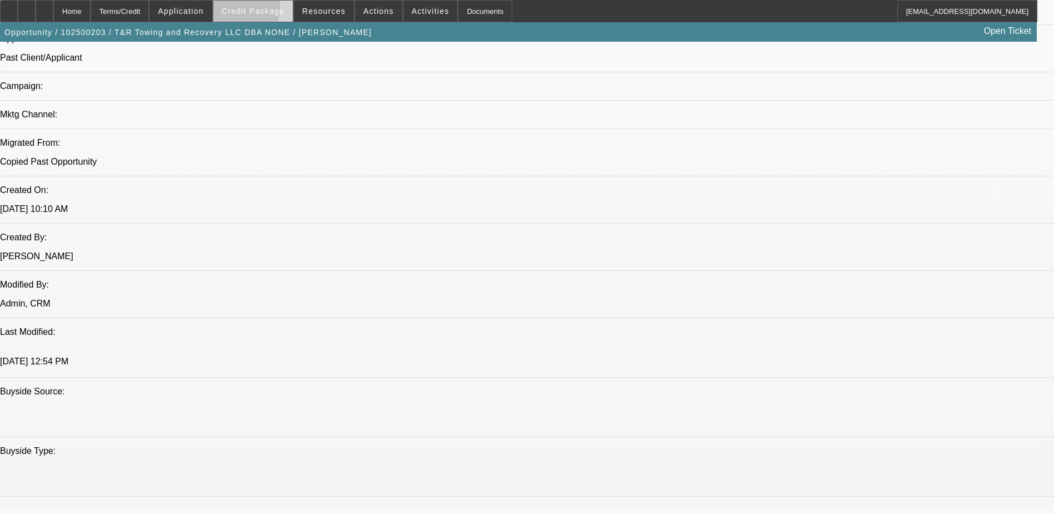
click at [244, 9] on span "Credit Package" at bounding box center [253, 11] width 63 height 9
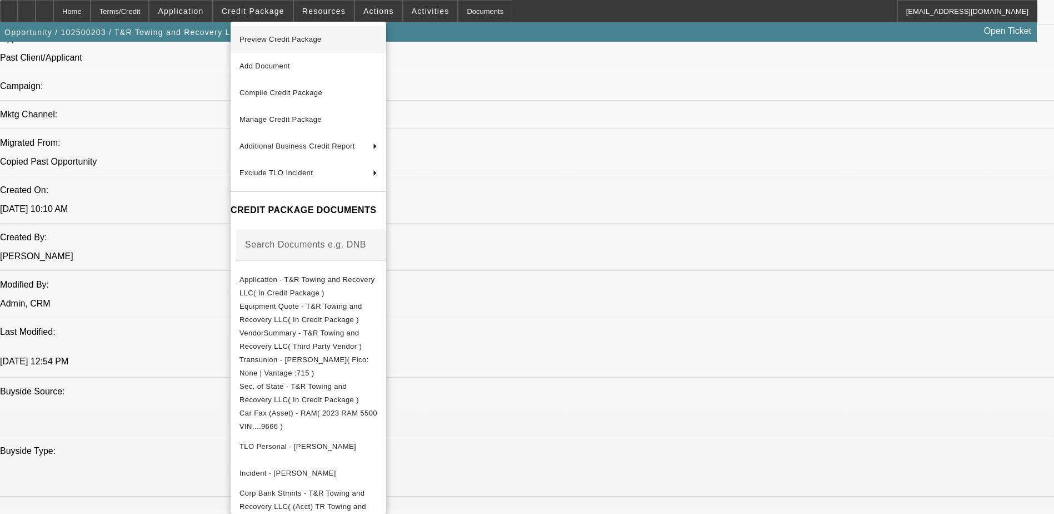
click at [301, 38] on span "Preview Credit Package" at bounding box center [281, 39] width 82 height 8
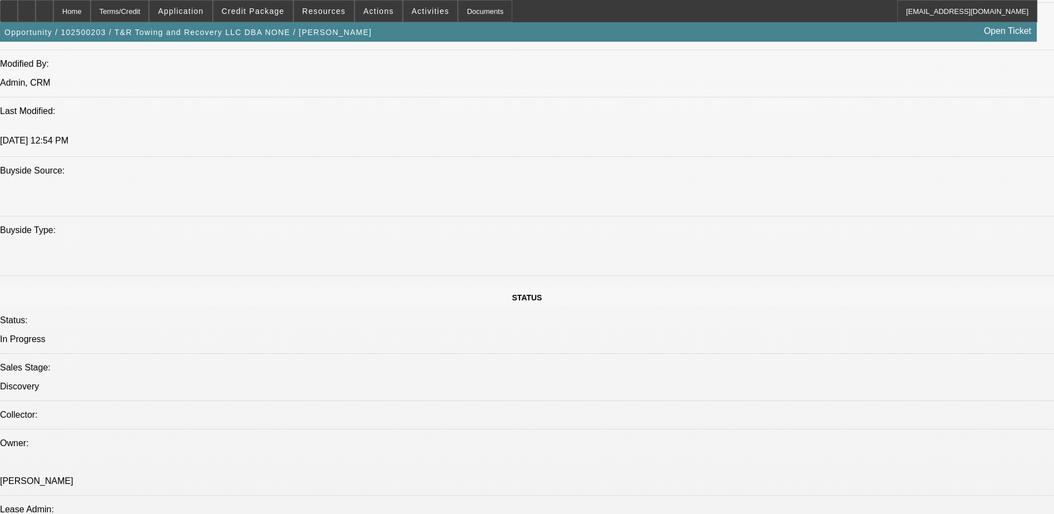
scroll to position [1013, 0]
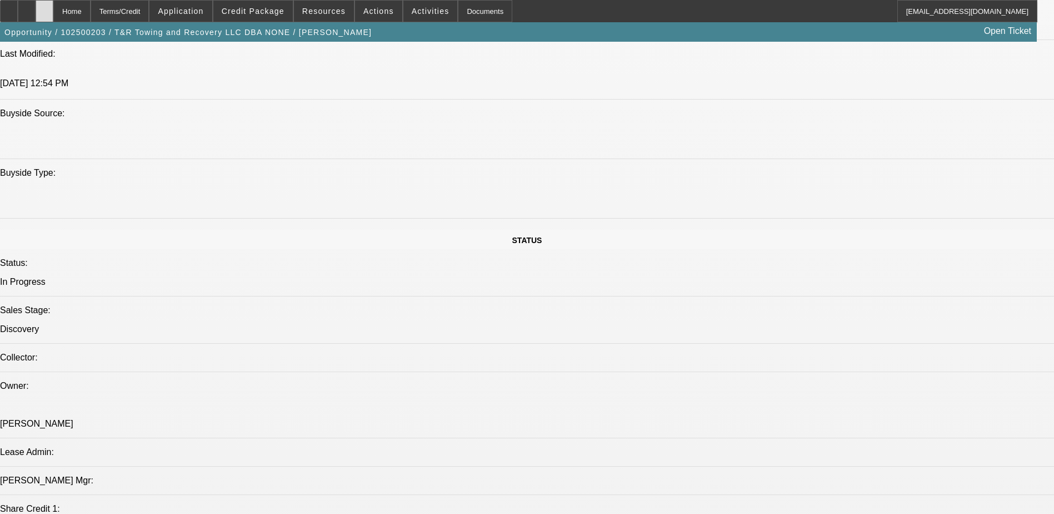
click at [44, 7] on icon at bounding box center [44, 7] width 0 height 0
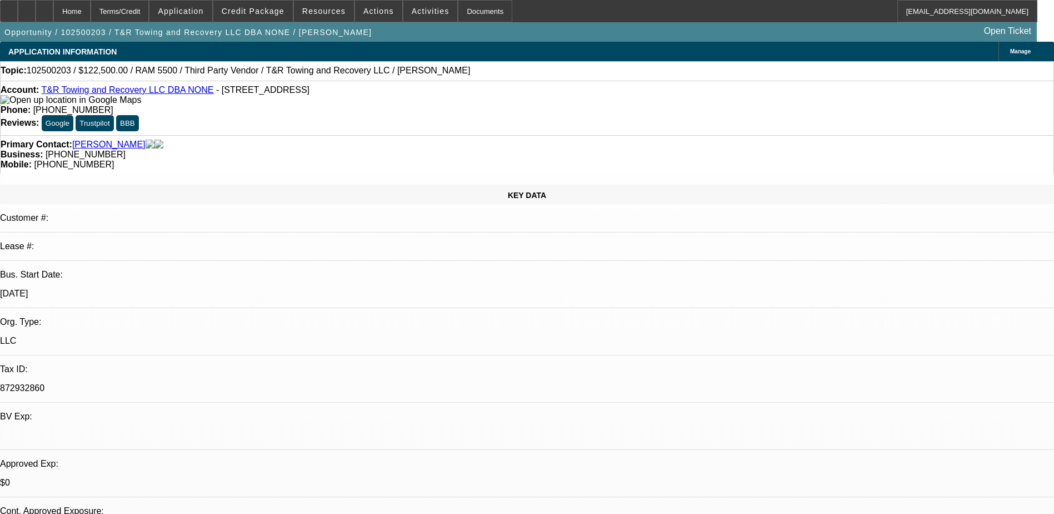
select select "0"
select select "2"
select select "0.1"
select select "4"
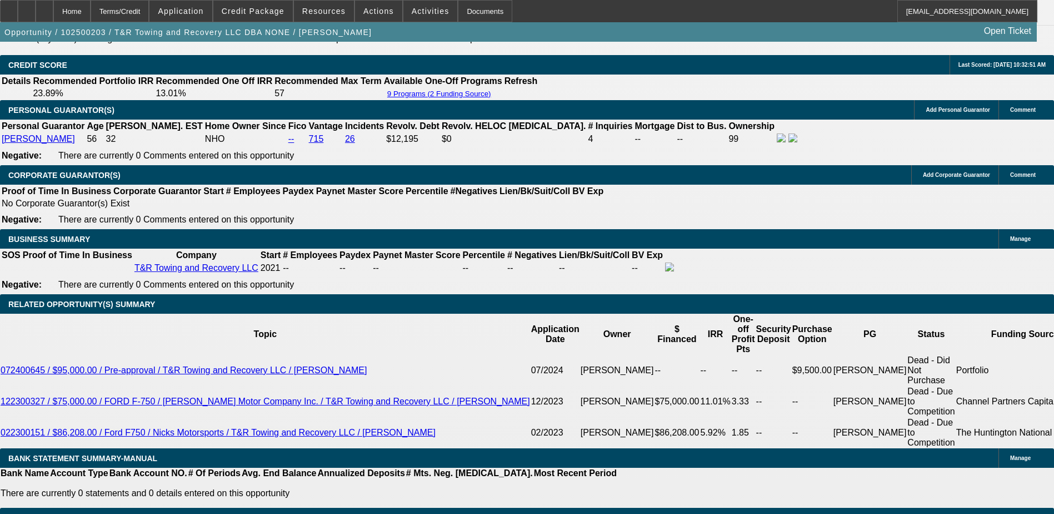
scroll to position [1667, 0]
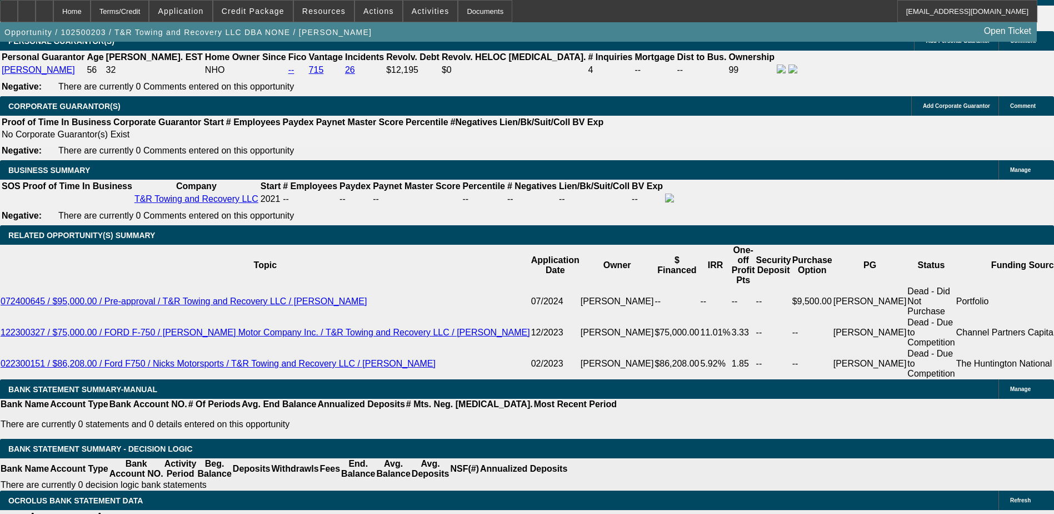
drag, startPoint x: 245, startPoint y: 322, endPoint x: 255, endPoint y: 322, distance: 10.6
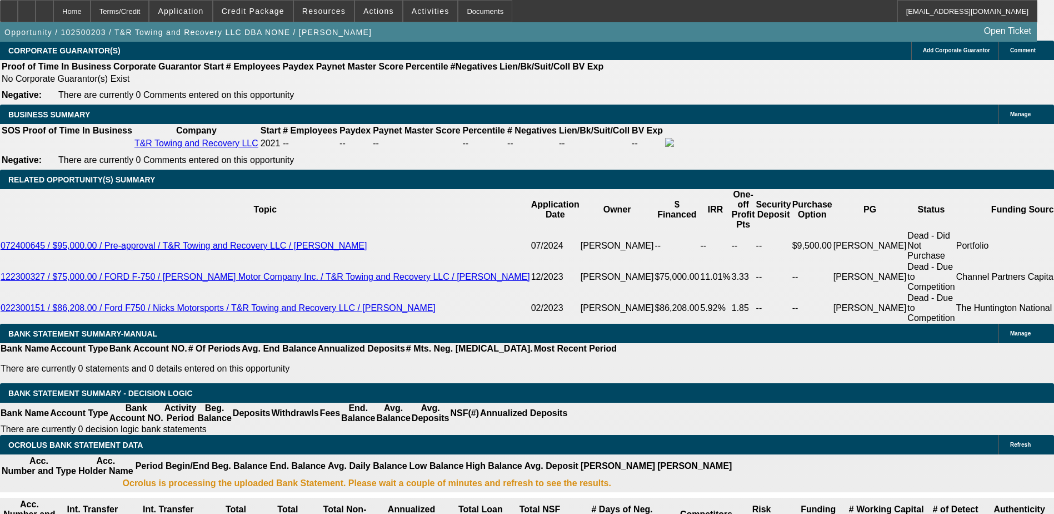
type input "UNKNOWN"
type input "10"
type input "$4,187.96"
type input "$2,093.98"
type input "$5,205.52"
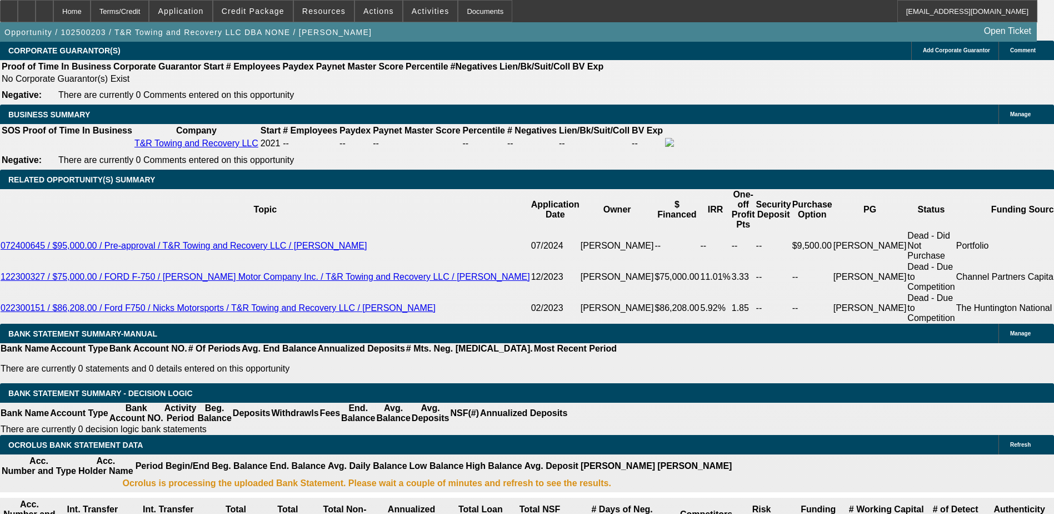
type input "$2,602.76"
type input "10"
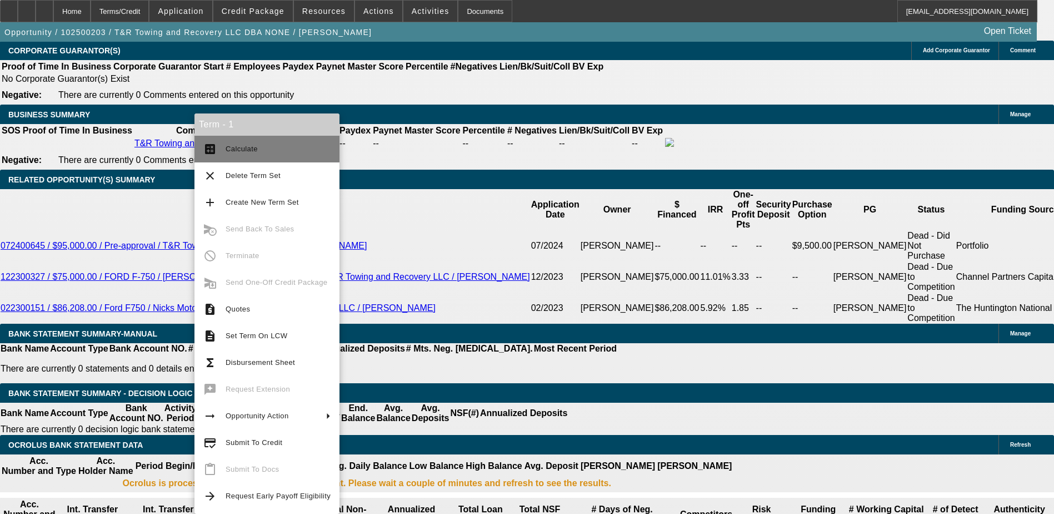
click at [246, 153] on span "Calculate" at bounding box center [278, 148] width 105 height 13
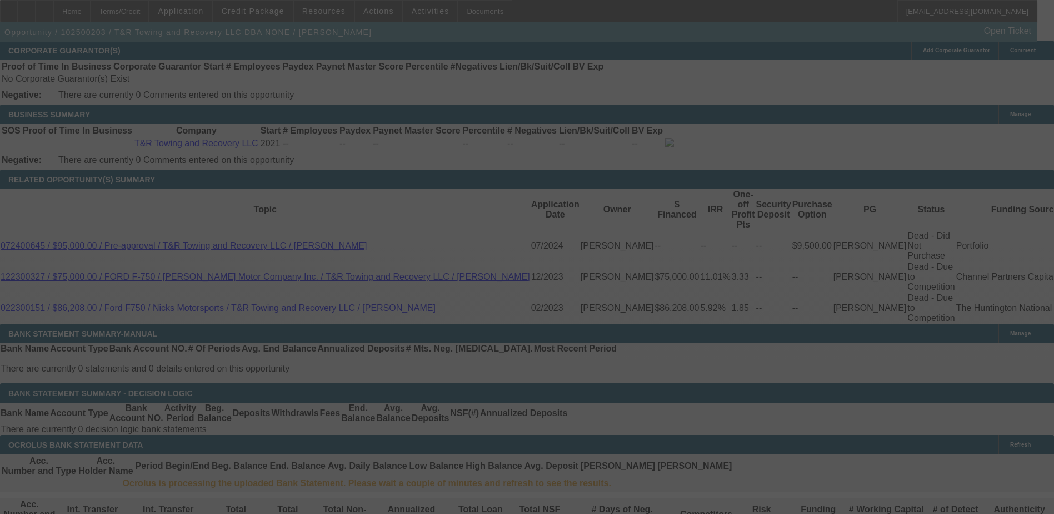
select select "0"
select select "2"
select select "0.1"
select select "4"
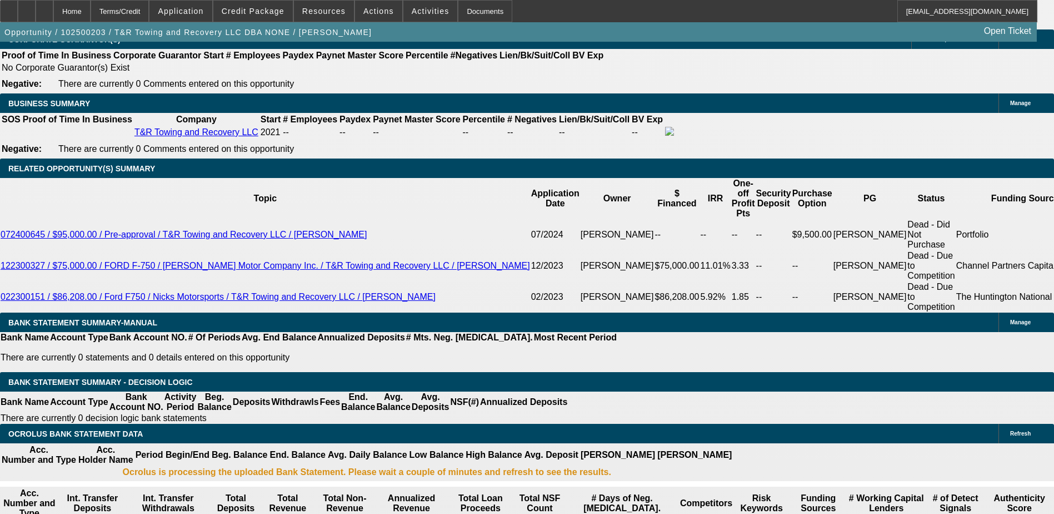
scroll to position [1612, 0]
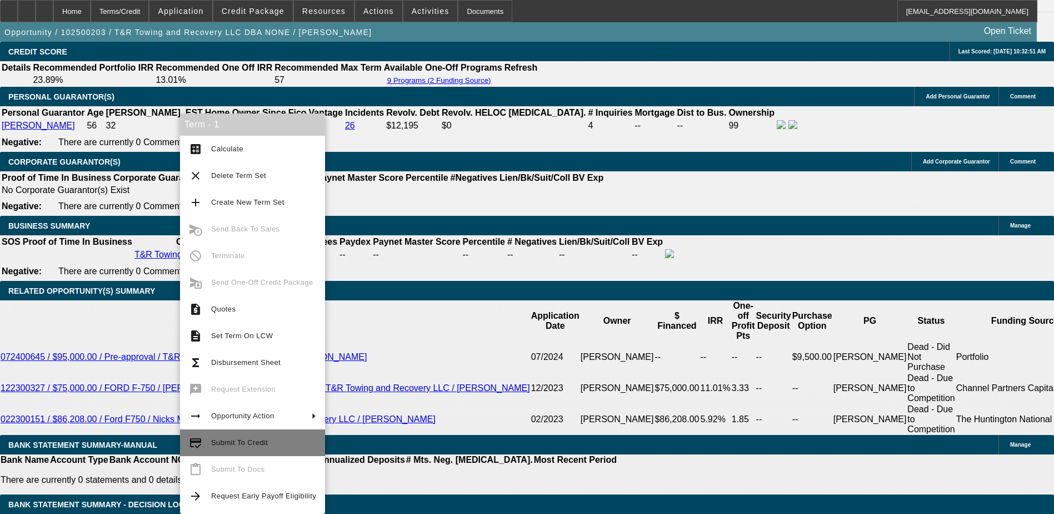
click at [262, 440] on span "Submit To Credit" at bounding box center [239, 442] width 57 height 8
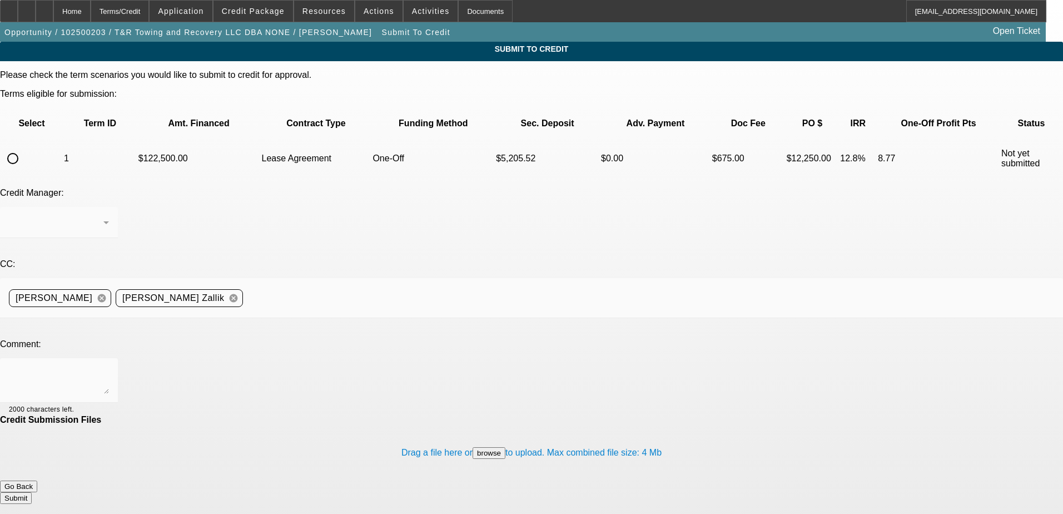
click at [118, 207] on mat-form-field at bounding box center [59, 228] width 118 height 43
click at [24, 147] on input "radio" at bounding box center [13, 158] width 22 height 22
radio input "true"
click at [113, 216] on icon at bounding box center [105, 222] width 13 height 13
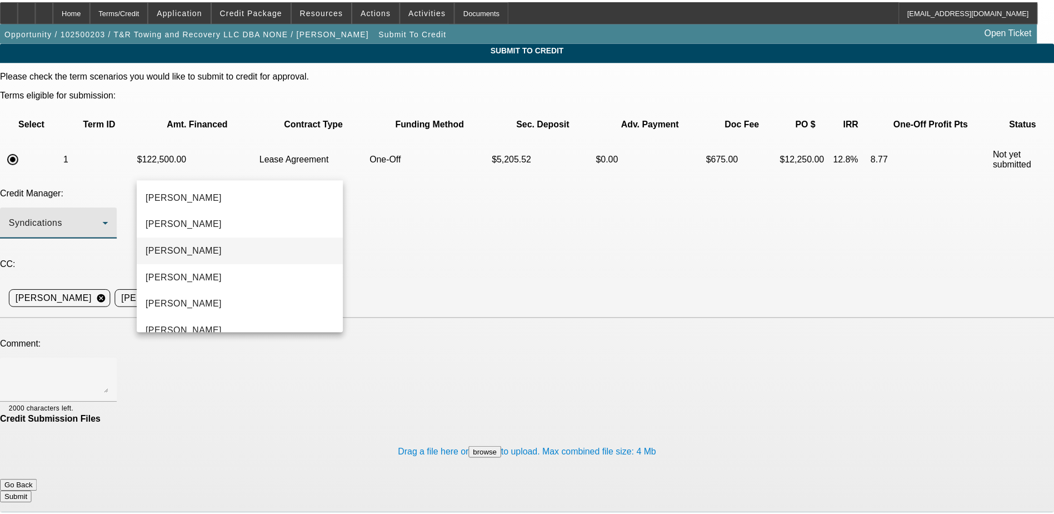
scroll to position [38, 0]
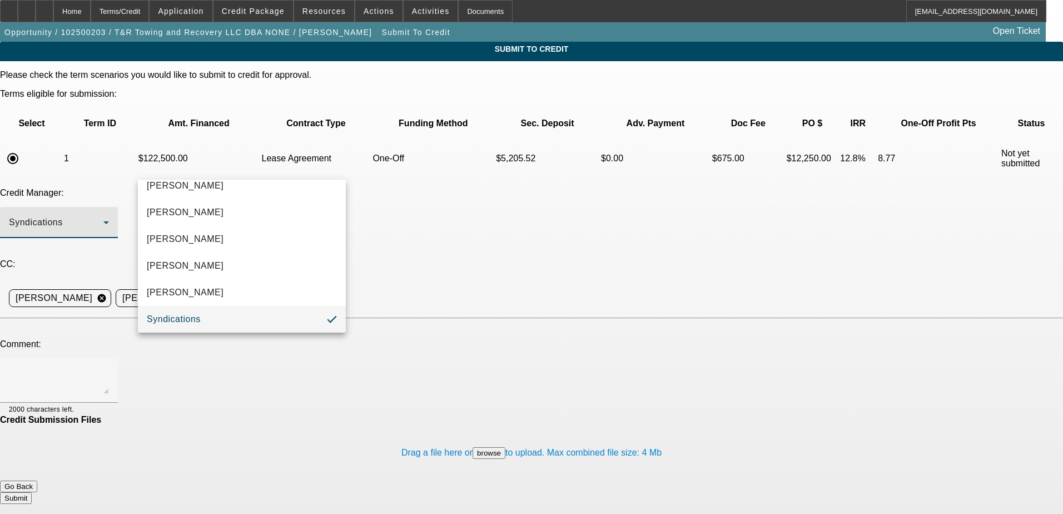
click at [261, 315] on mat-option "Syndications" at bounding box center [242, 319] width 208 height 27
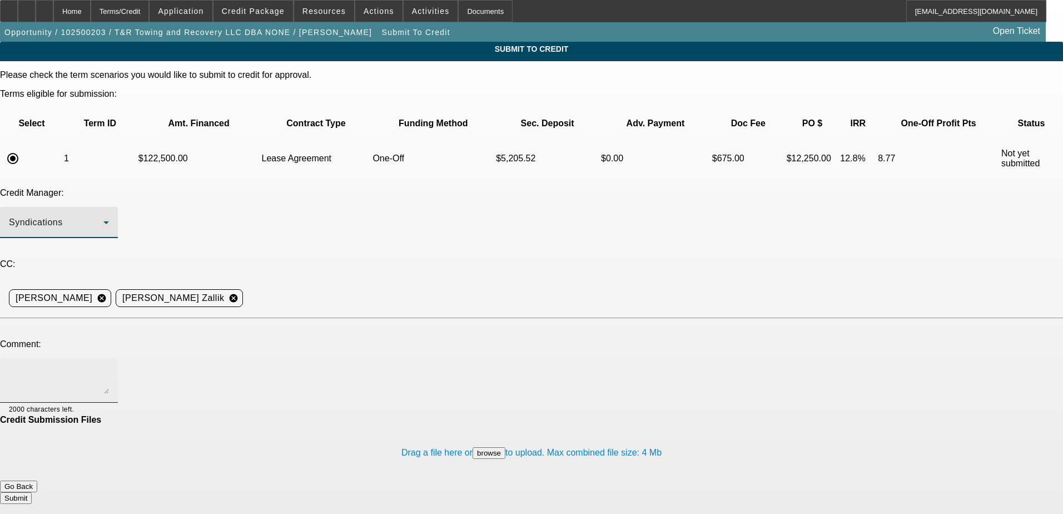
click at [109, 367] on textarea at bounding box center [59, 380] width 100 height 27
click at [91, 14] on div "Home" at bounding box center [71, 11] width 37 height 22
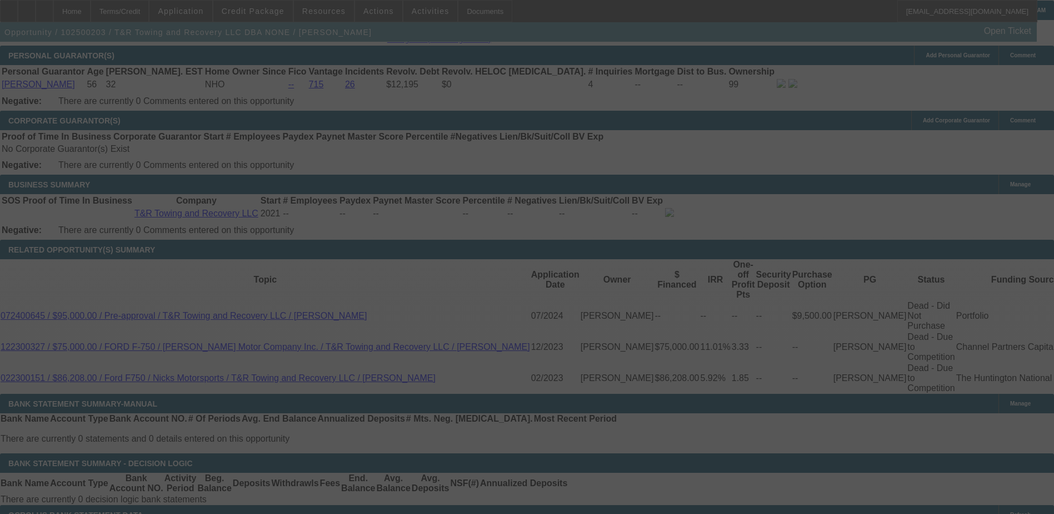
scroll to position [1738, 0]
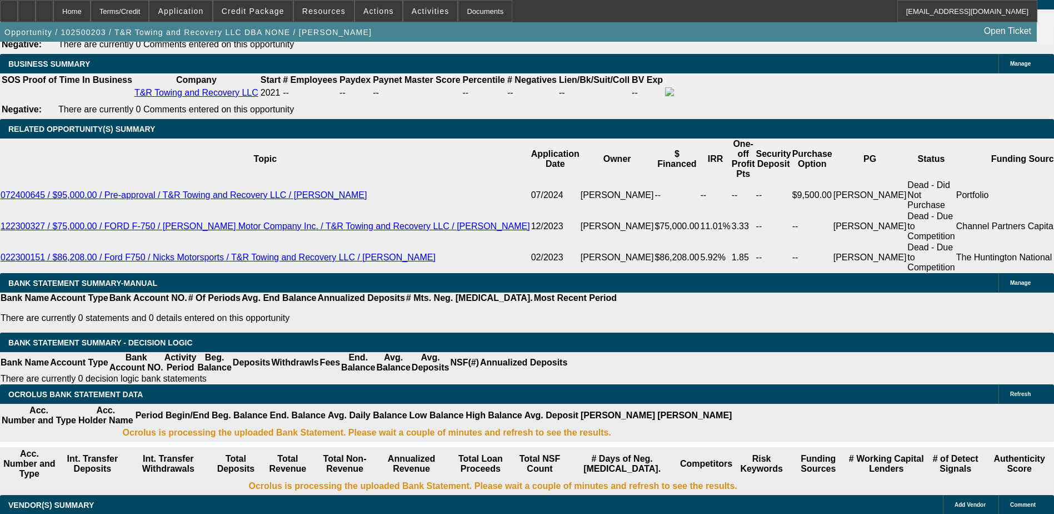
select select "0"
select select "2"
select select "0.1"
select select "4"
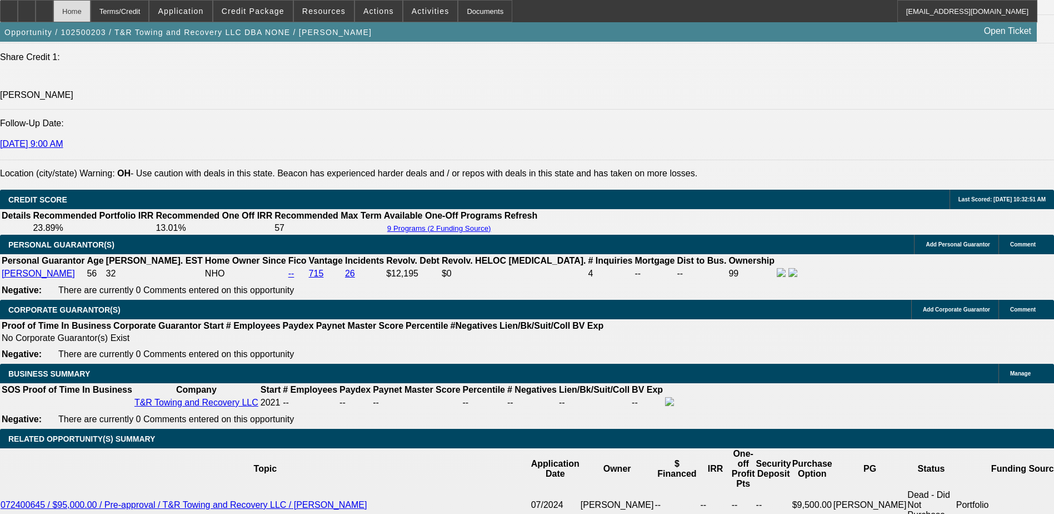
scroll to position [1453, 0]
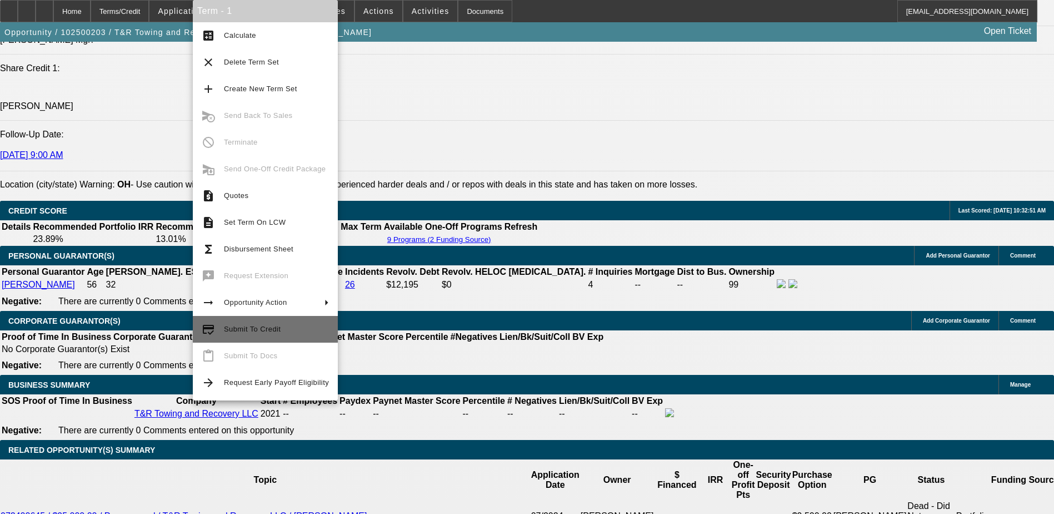
click at [278, 327] on span "Submit To Credit" at bounding box center [276, 328] width 105 height 13
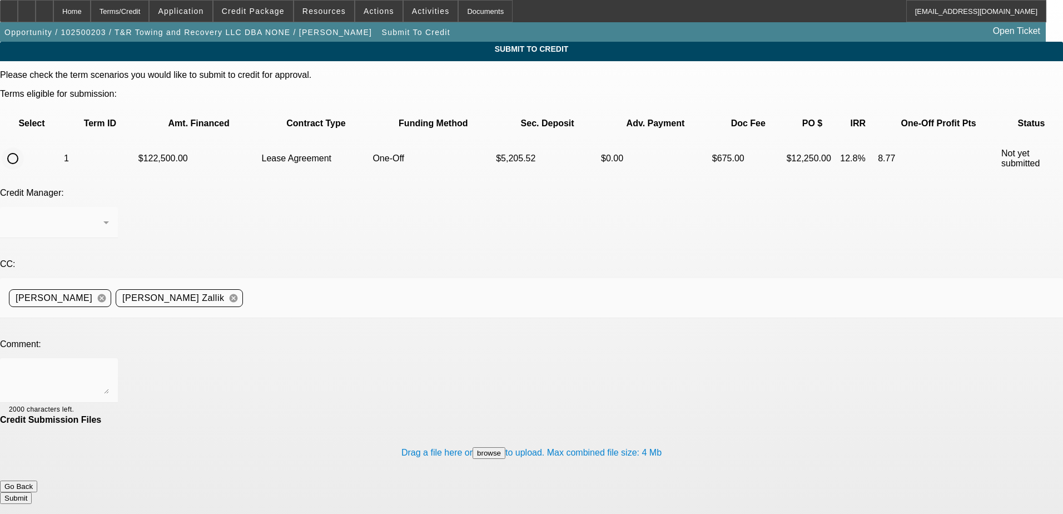
click at [24, 147] on input "radio" at bounding box center [13, 158] width 22 height 22
radio input "true"
click at [109, 207] on div "Syndications" at bounding box center [59, 222] width 100 height 31
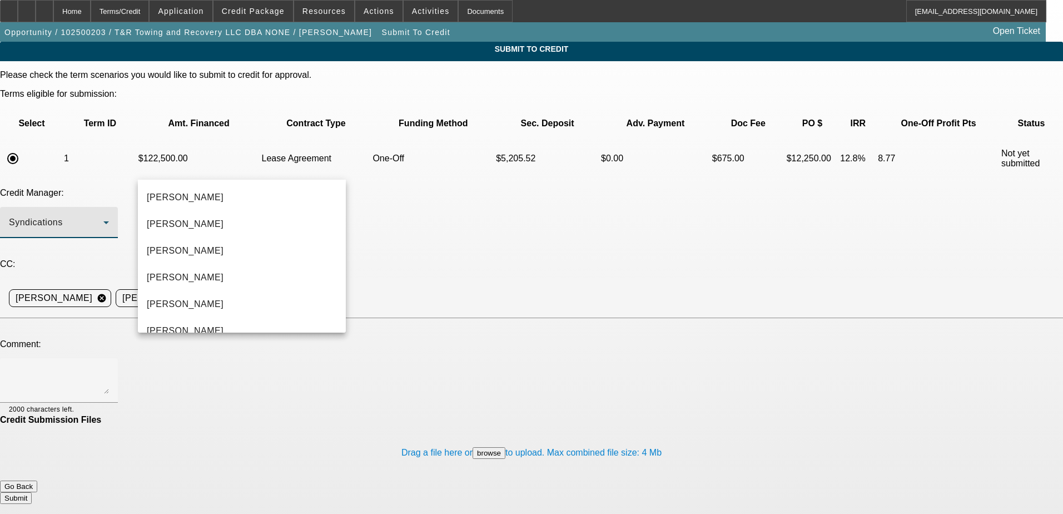
scroll to position [38, 0]
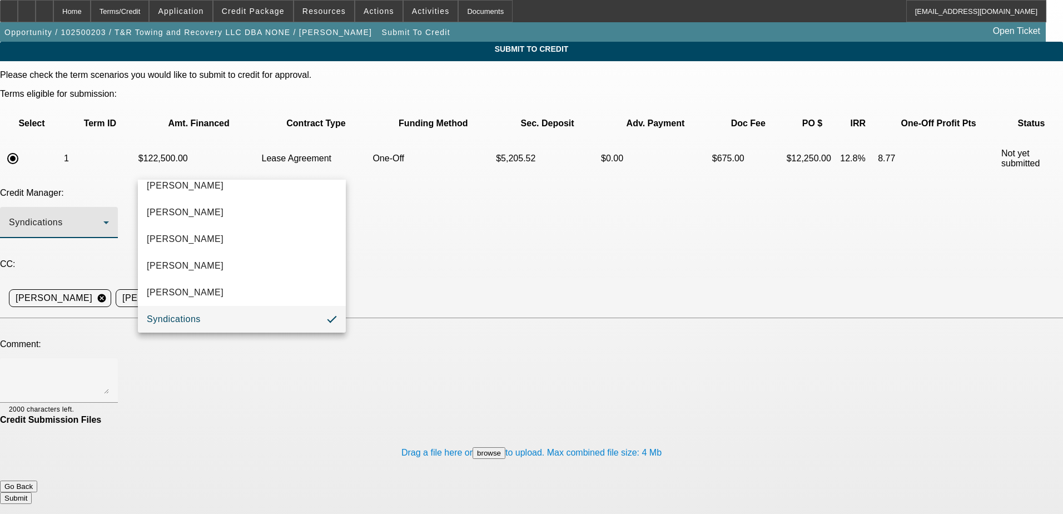
click at [271, 158] on div at bounding box center [531, 257] width 1063 height 514
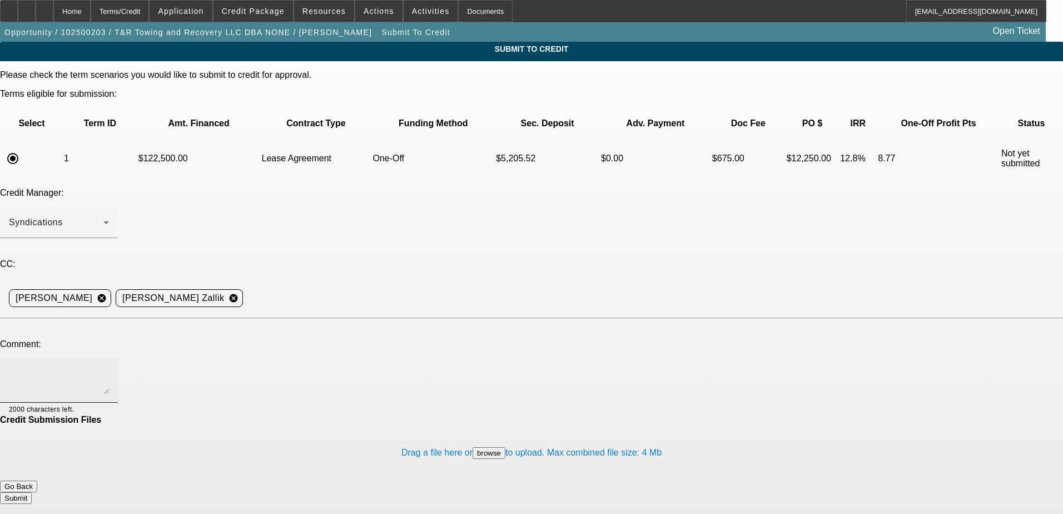
click at [109, 367] on textarea at bounding box center [59, 380] width 100 height 27
click at [109, 367] on textarea "Hi can we send to Channel? Thanks" at bounding box center [59, 380] width 100 height 27
type textarea "Hi can we send to Channel? Thanks"
click at [32, 492] on button "Submit" at bounding box center [16, 498] width 32 height 12
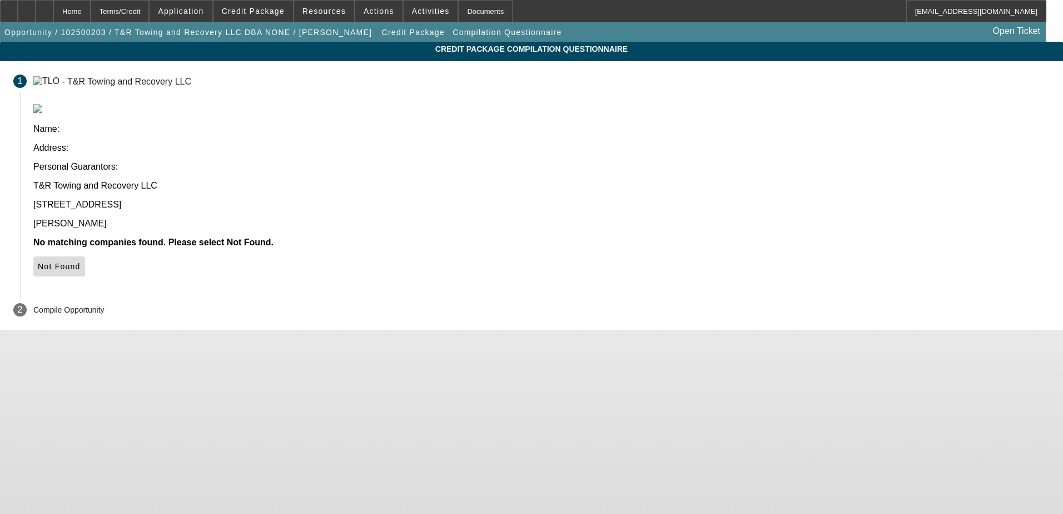
click at [85, 253] on span at bounding box center [59, 266] width 52 height 27
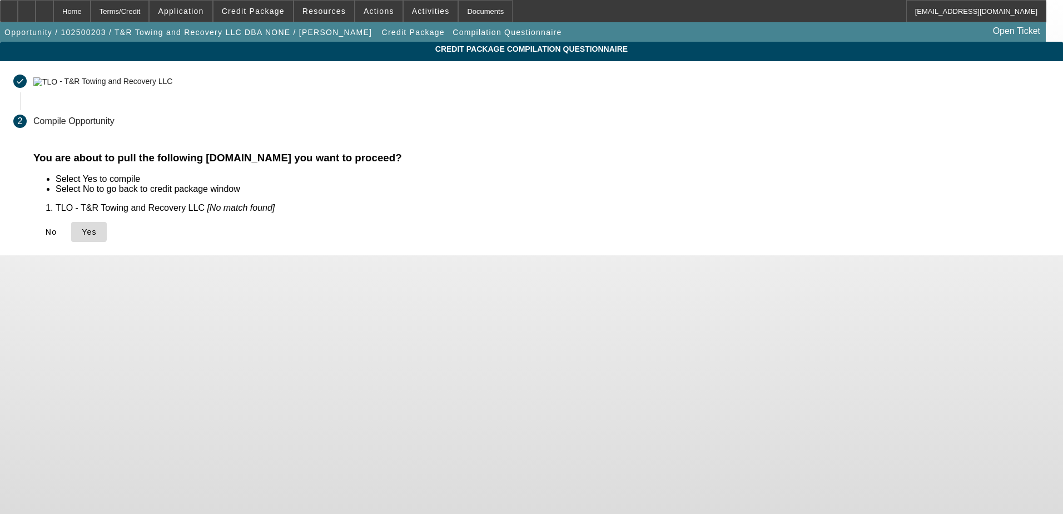
click at [82, 231] on icon at bounding box center [82, 231] width 0 height 9
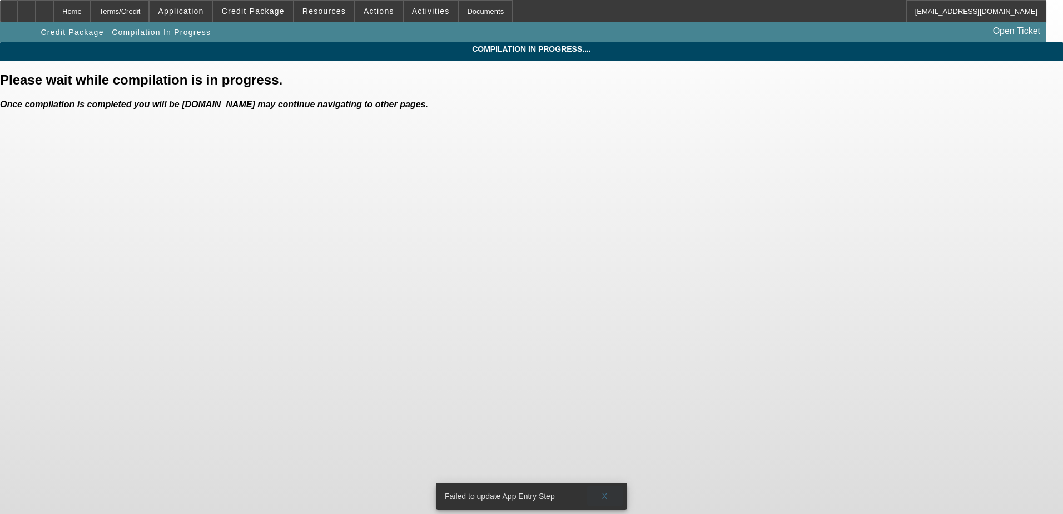
click at [602, 486] on button "X" at bounding box center [605, 496] width 36 height 20
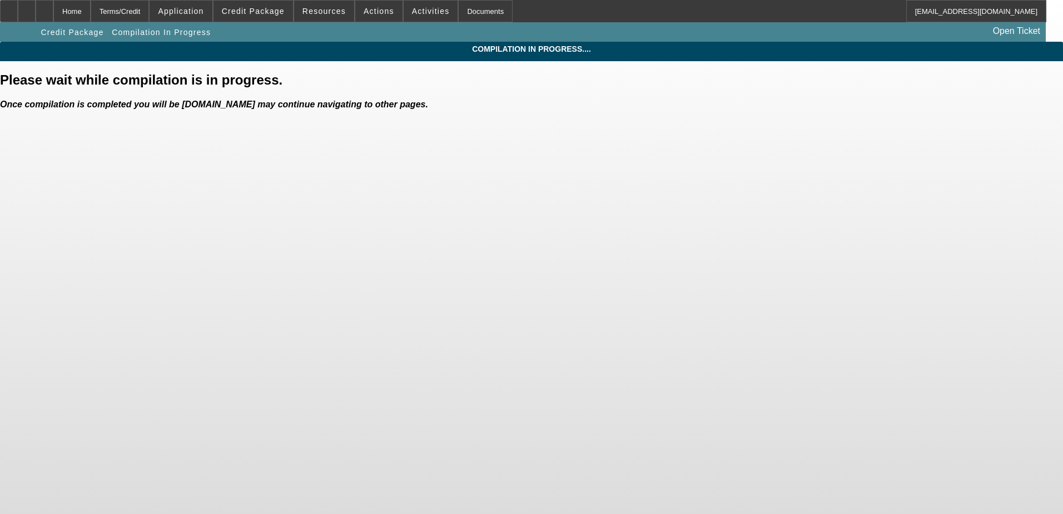
drag, startPoint x: 328, startPoint y: 239, endPoint x: 191, endPoint y: 173, distance: 152.9
click at [312, 247] on body "Home Terms/Credit Application Credit Package Resources Actions Activities Docum…" at bounding box center [531, 257] width 1063 height 514
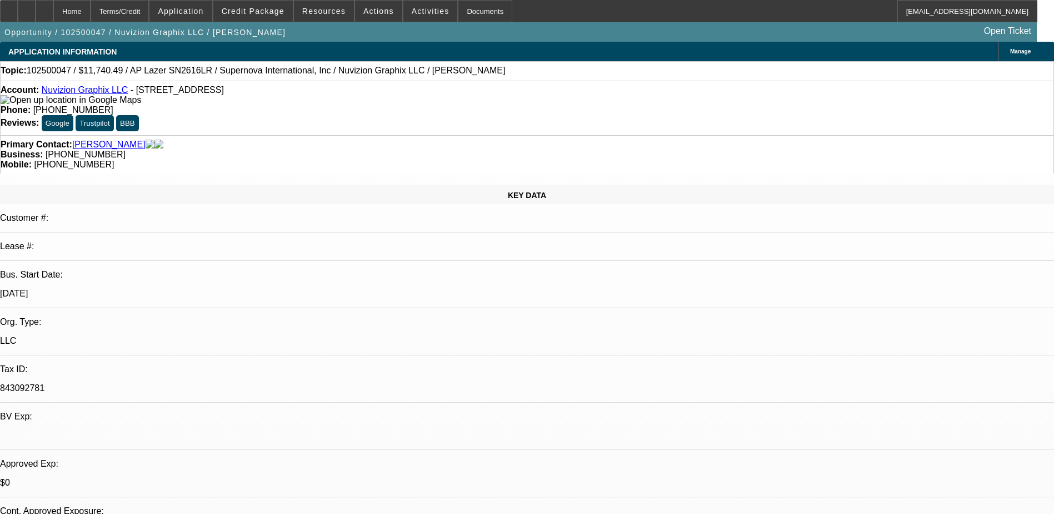
select select "0"
select select "0.1"
select select "5"
select select "0"
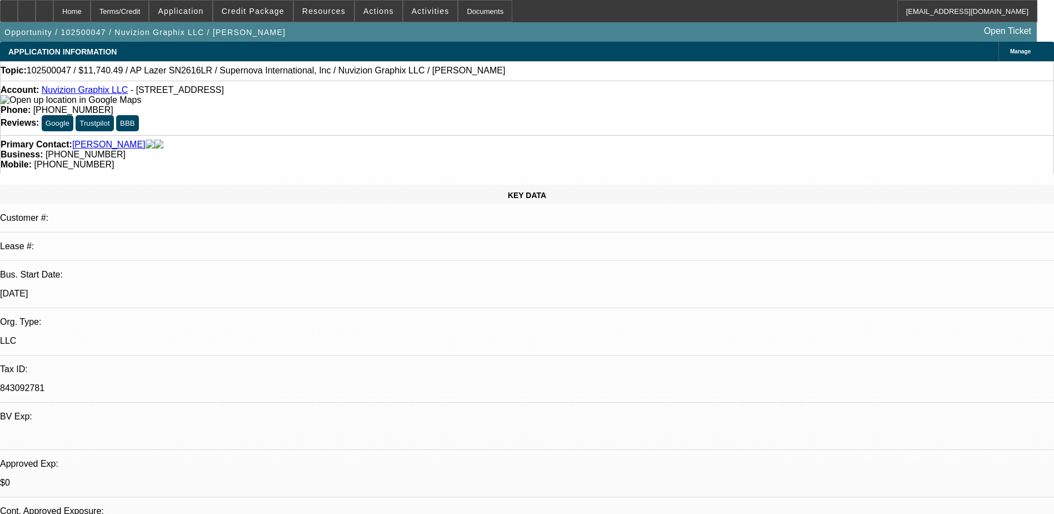
select select "0"
select select "0.1"
select select "5"
select select "0"
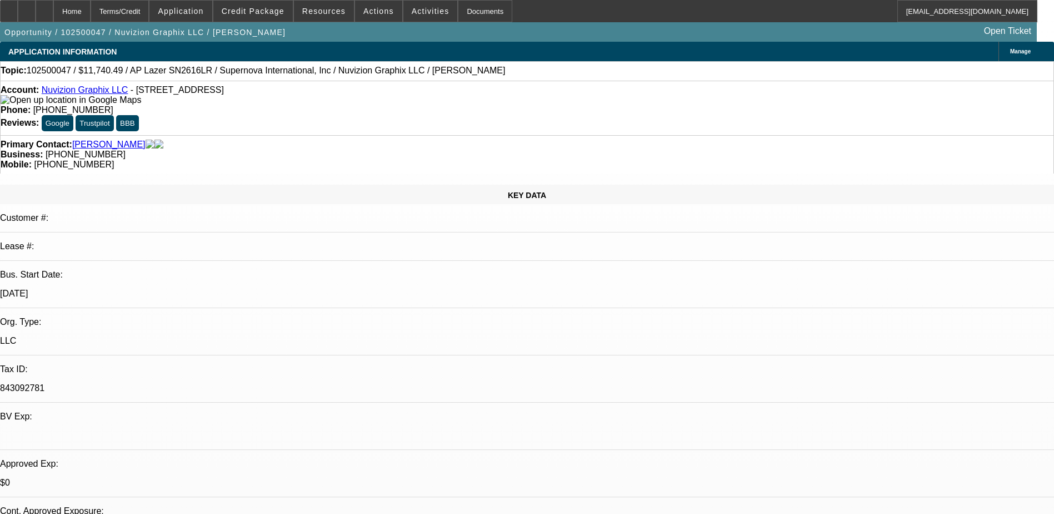
select select "0.1"
select select "6"
select select "0"
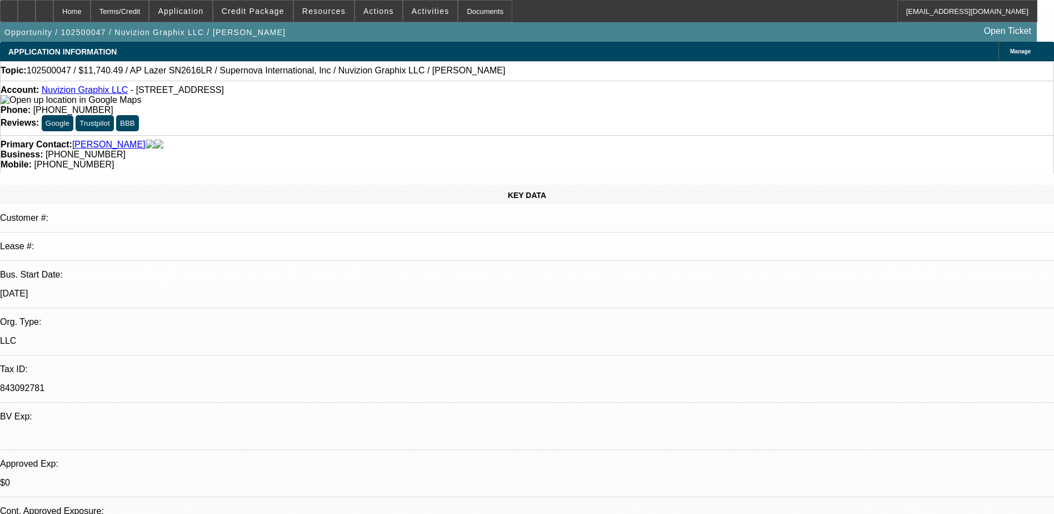
select select "6"
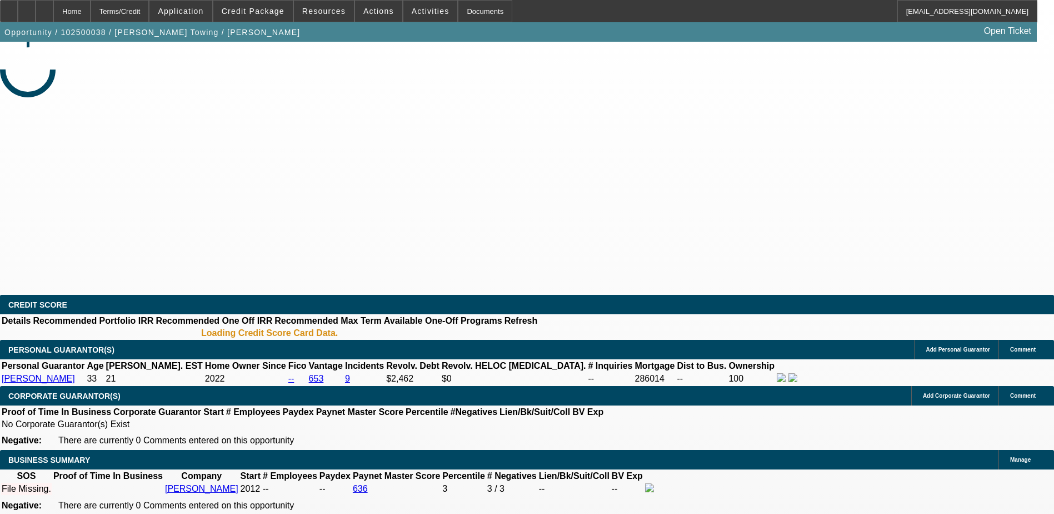
select select "0"
select select "2"
select select "0.1"
select select "4"
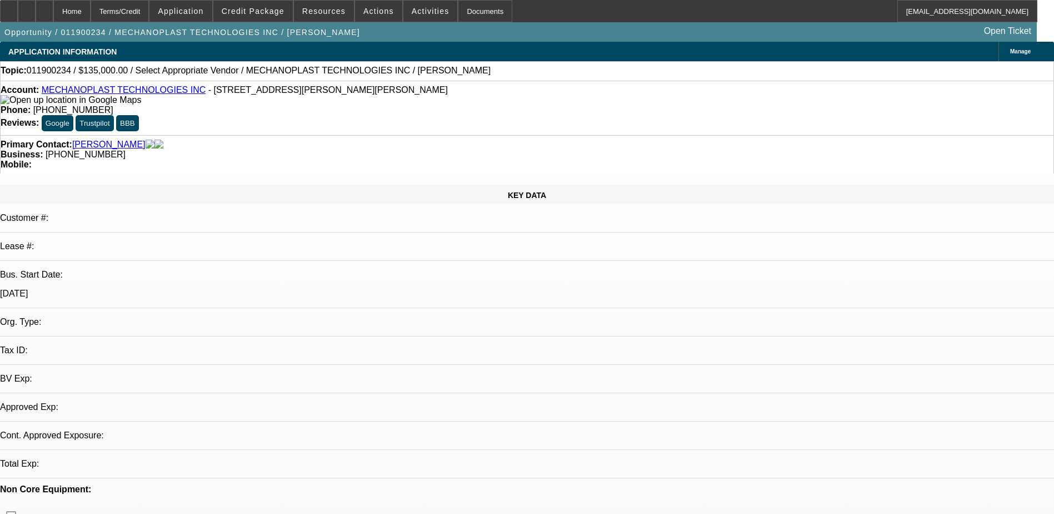
select select "0"
select select "2"
select select "0.1"
select select "1"
select select "2"
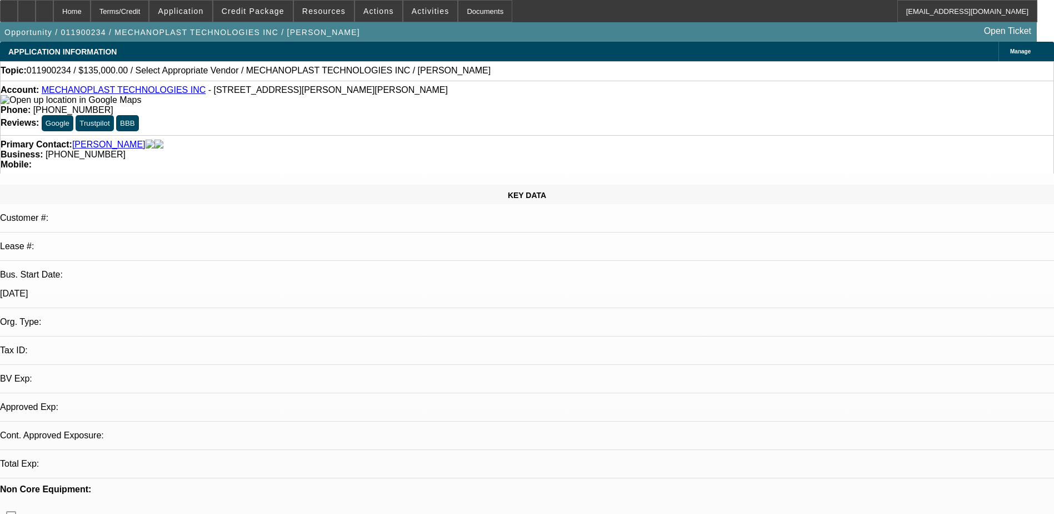
select select
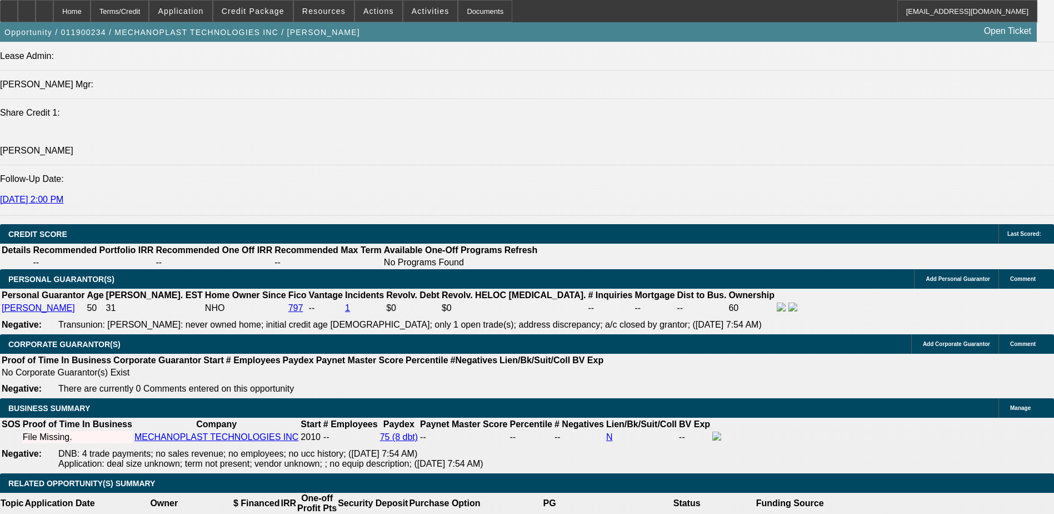
scroll to position [4, 0]
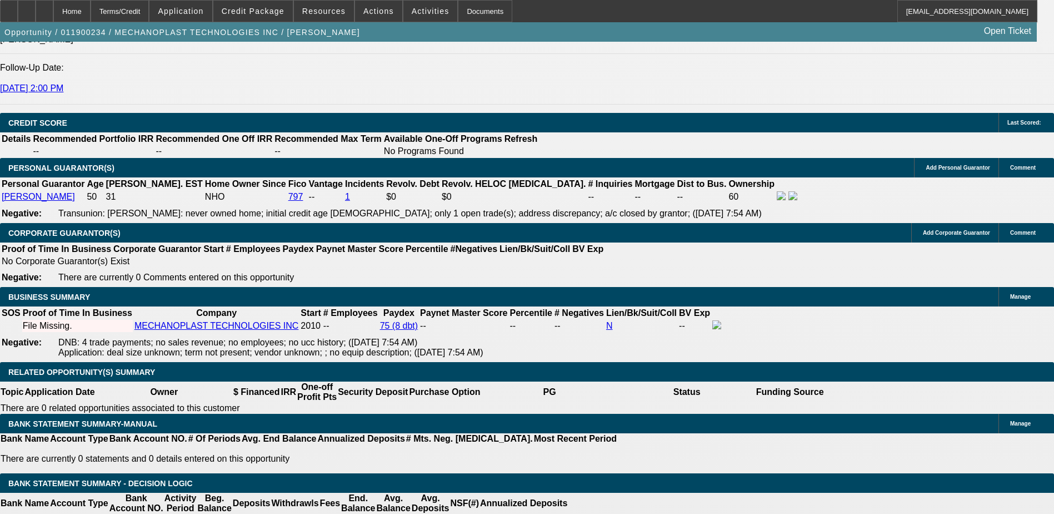
scroll to position [0, 0]
drag, startPoint x: 854, startPoint y: 239, endPoint x: 815, endPoint y: 192, distance: 61.5
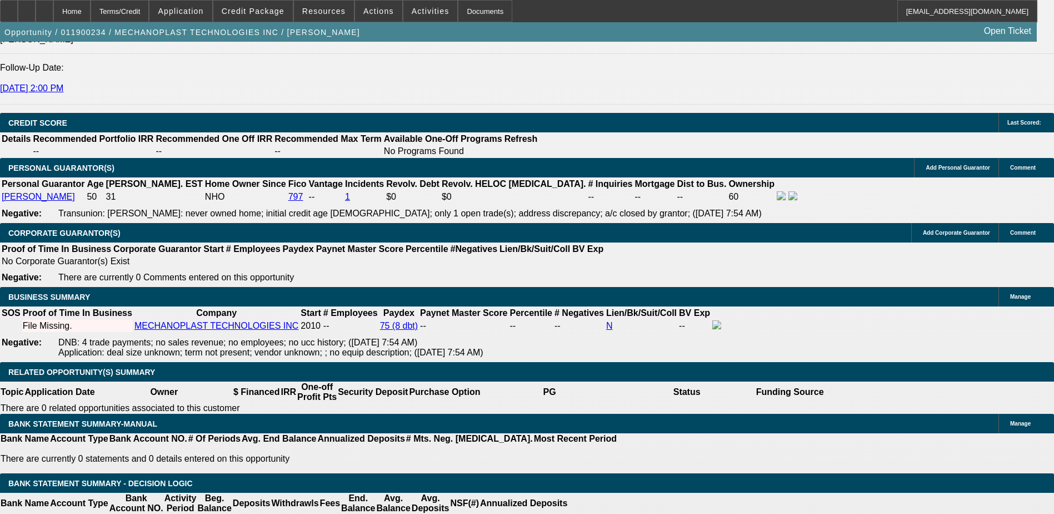
click at [257, 9] on span "Credit Package" at bounding box center [253, 11] width 63 height 9
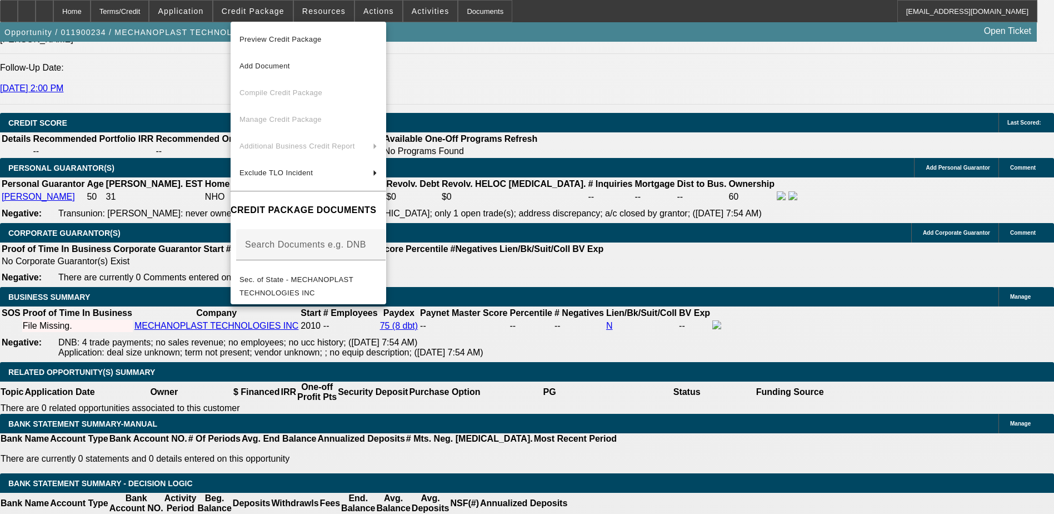
click at [572, 98] on div at bounding box center [527, 257] width 1054 height 514
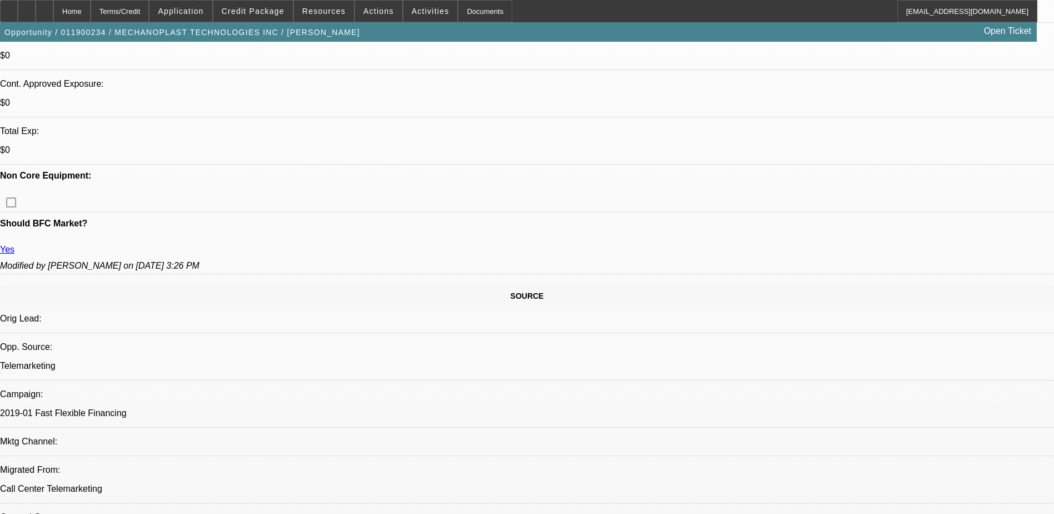
scroll to position [111, 0]
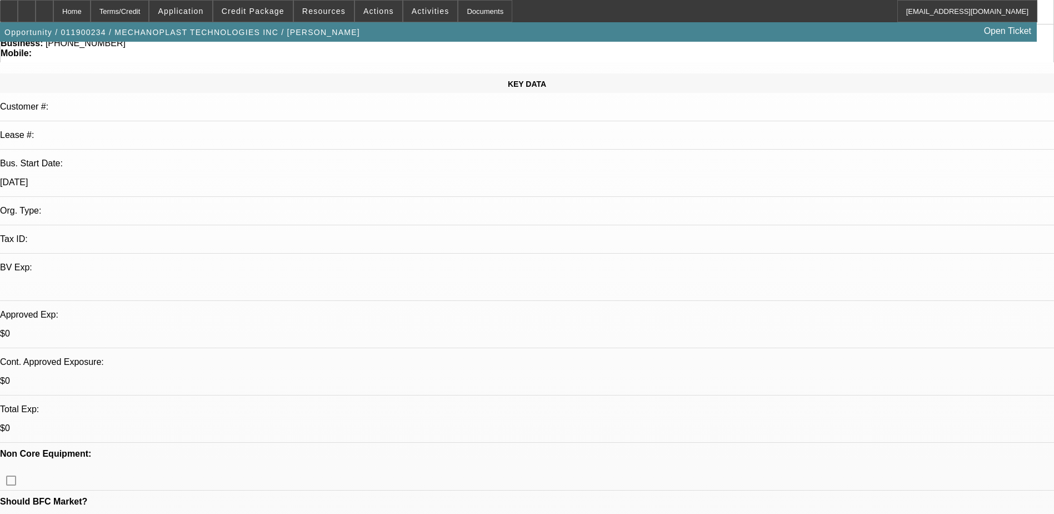
click at [283, 17] on span at bounding box center [252, 11] width 79 height 27
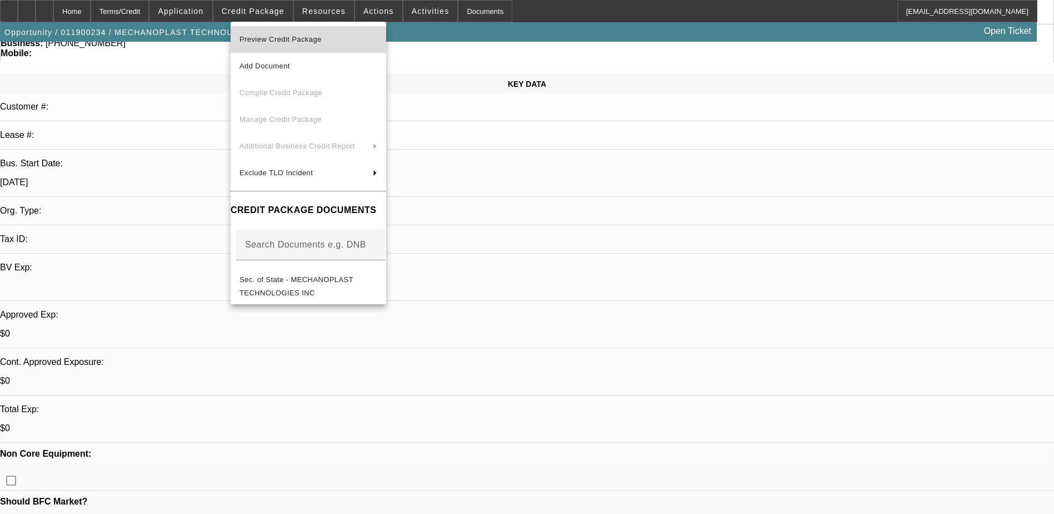
click at [302, 41] on span "Preview Credit Package" at bounding box center [281, 39] width 82 height 8
